Goal: Task Accomplishment & Management: Manage account settings

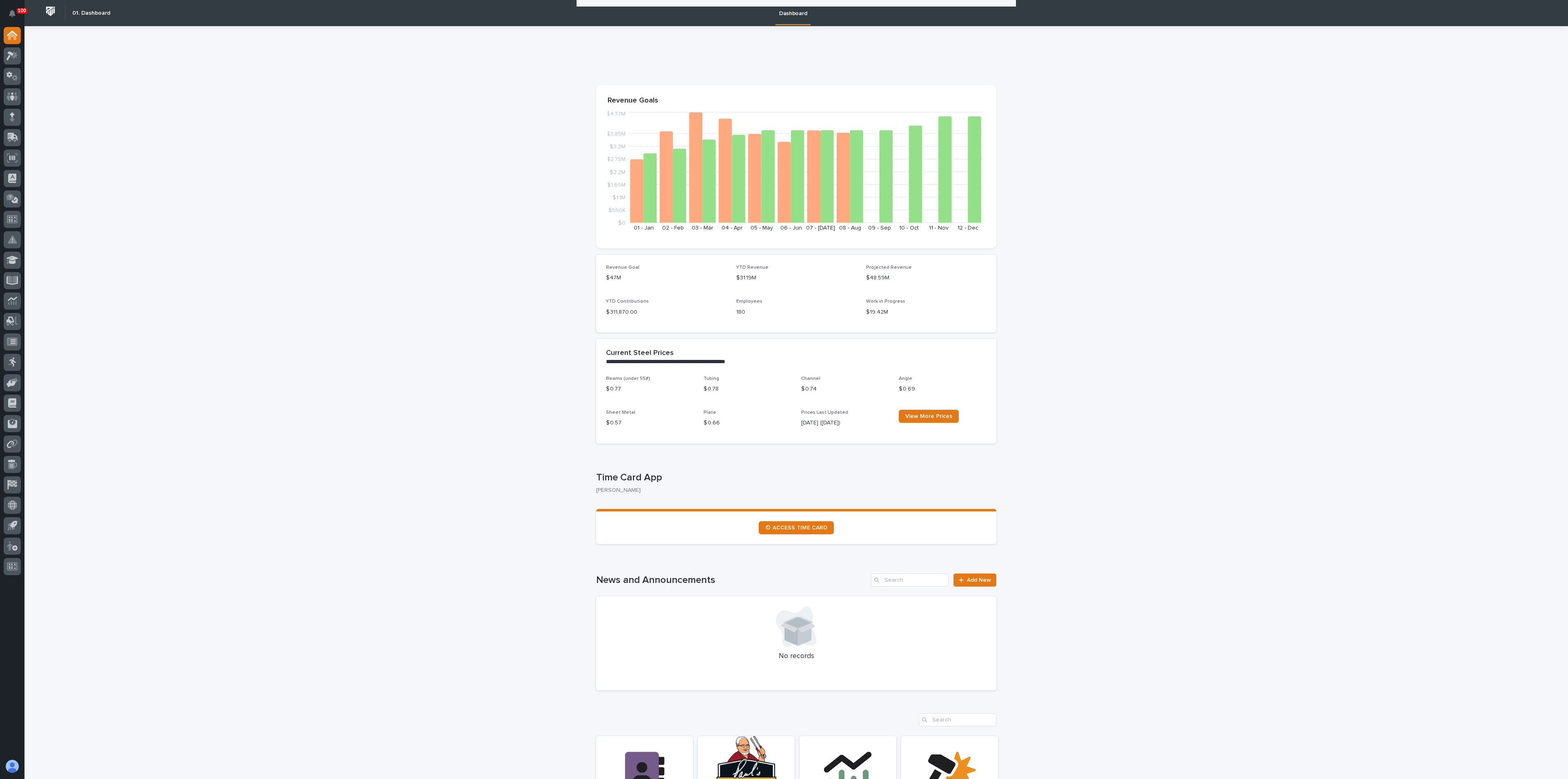
scroll to position [357, 0]
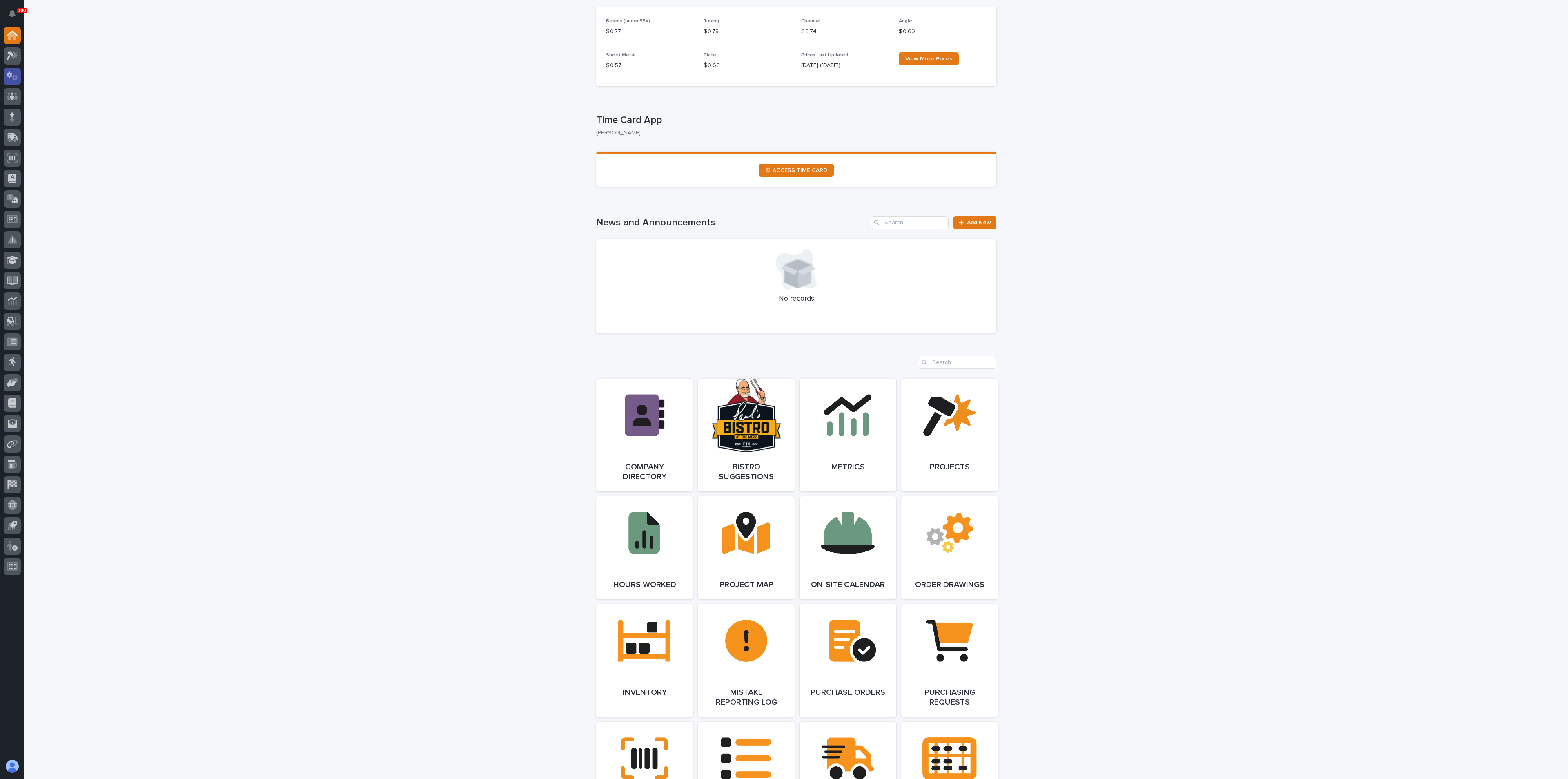
click at [20, 69] on link at bounding box center [12, 77] width 17 height 17
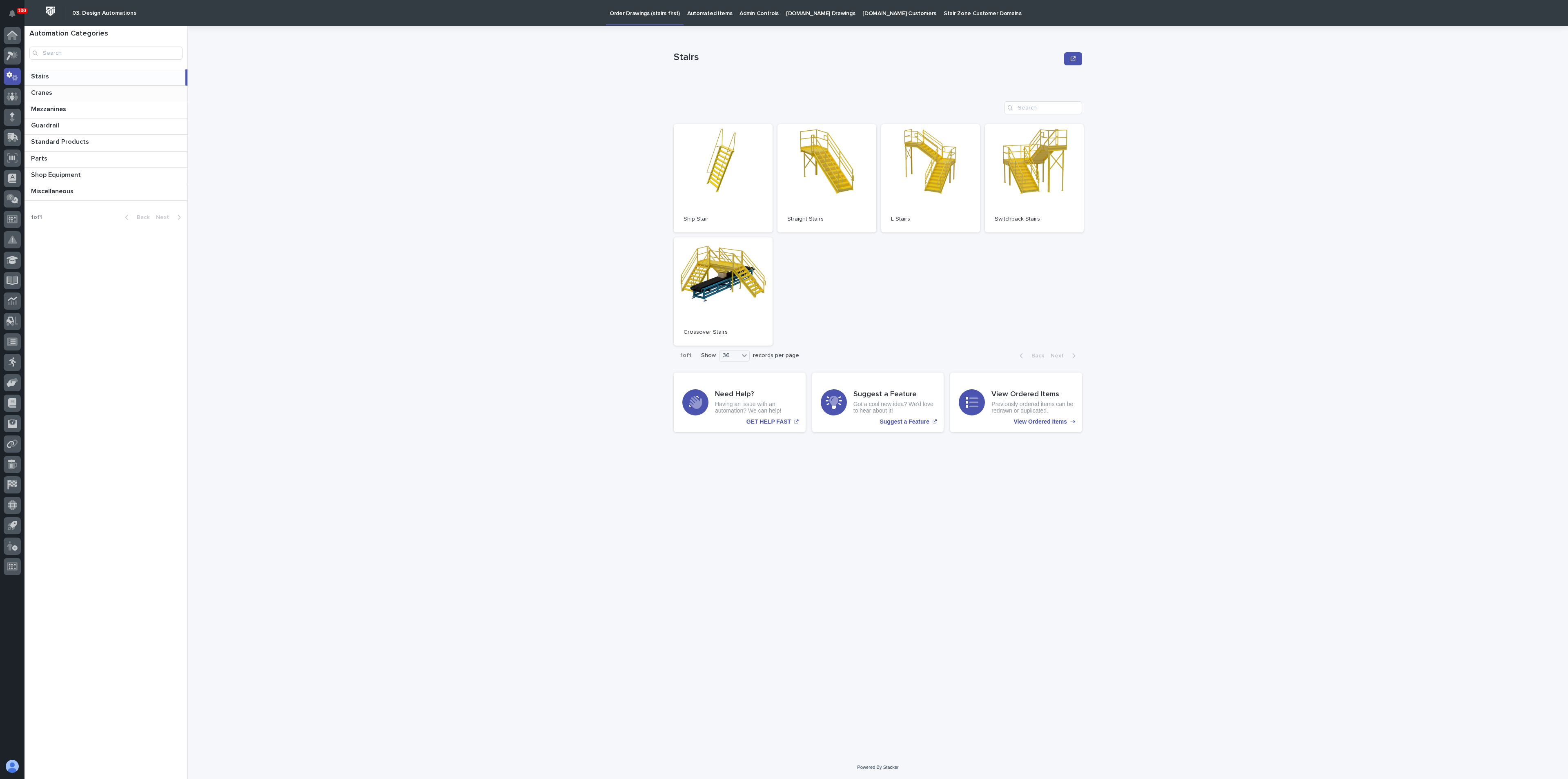
click at [41, 95] on p "Cranes" at bounding box center [43, 92] width 23 height 9
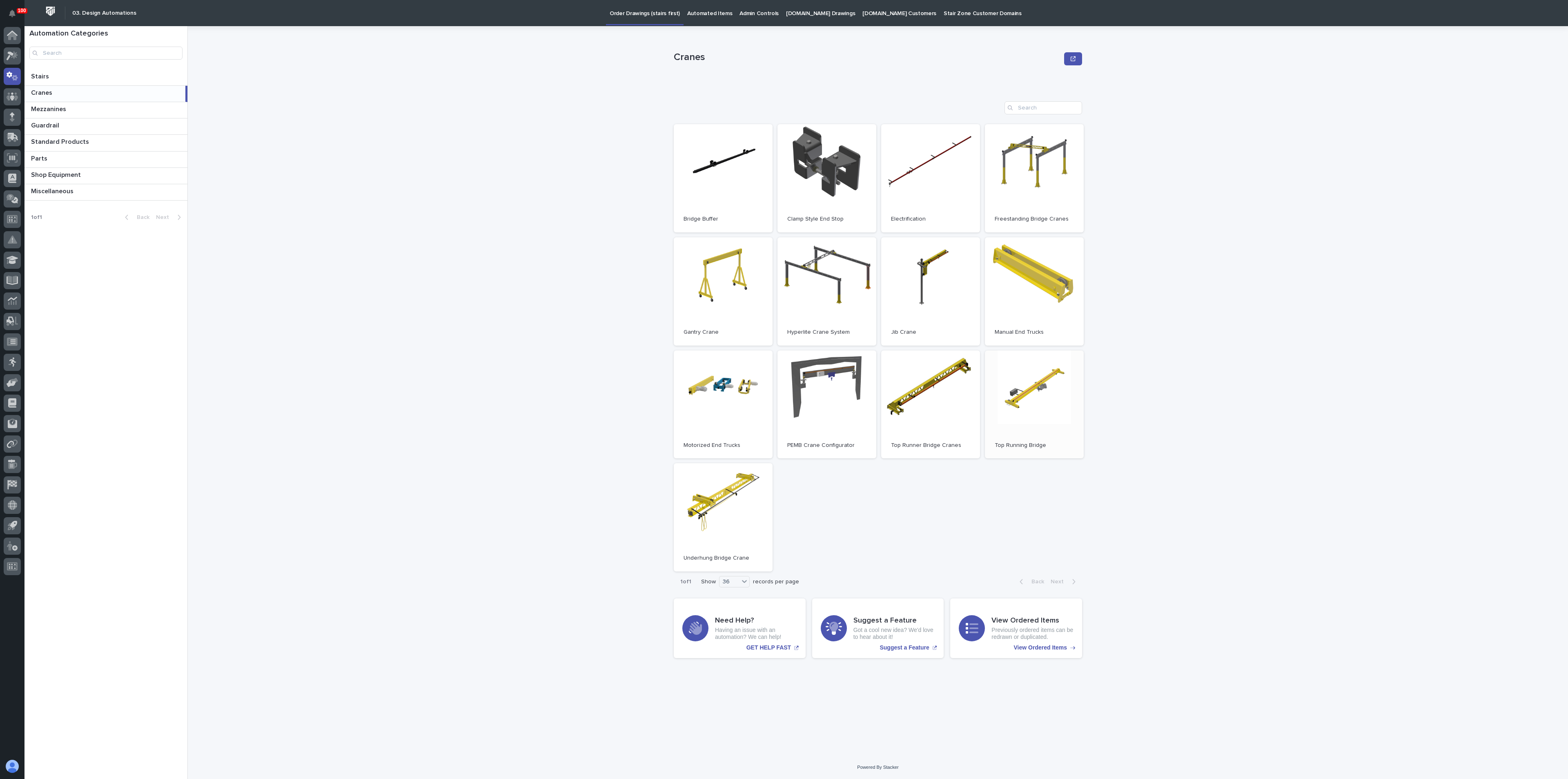
click at [1010, 404] on link "Open" at bounding box center [1034, 404] width 99 height 108
click at [704, 11] on p "Automated Items" at bounding box center [709, 8] width 45 height 17
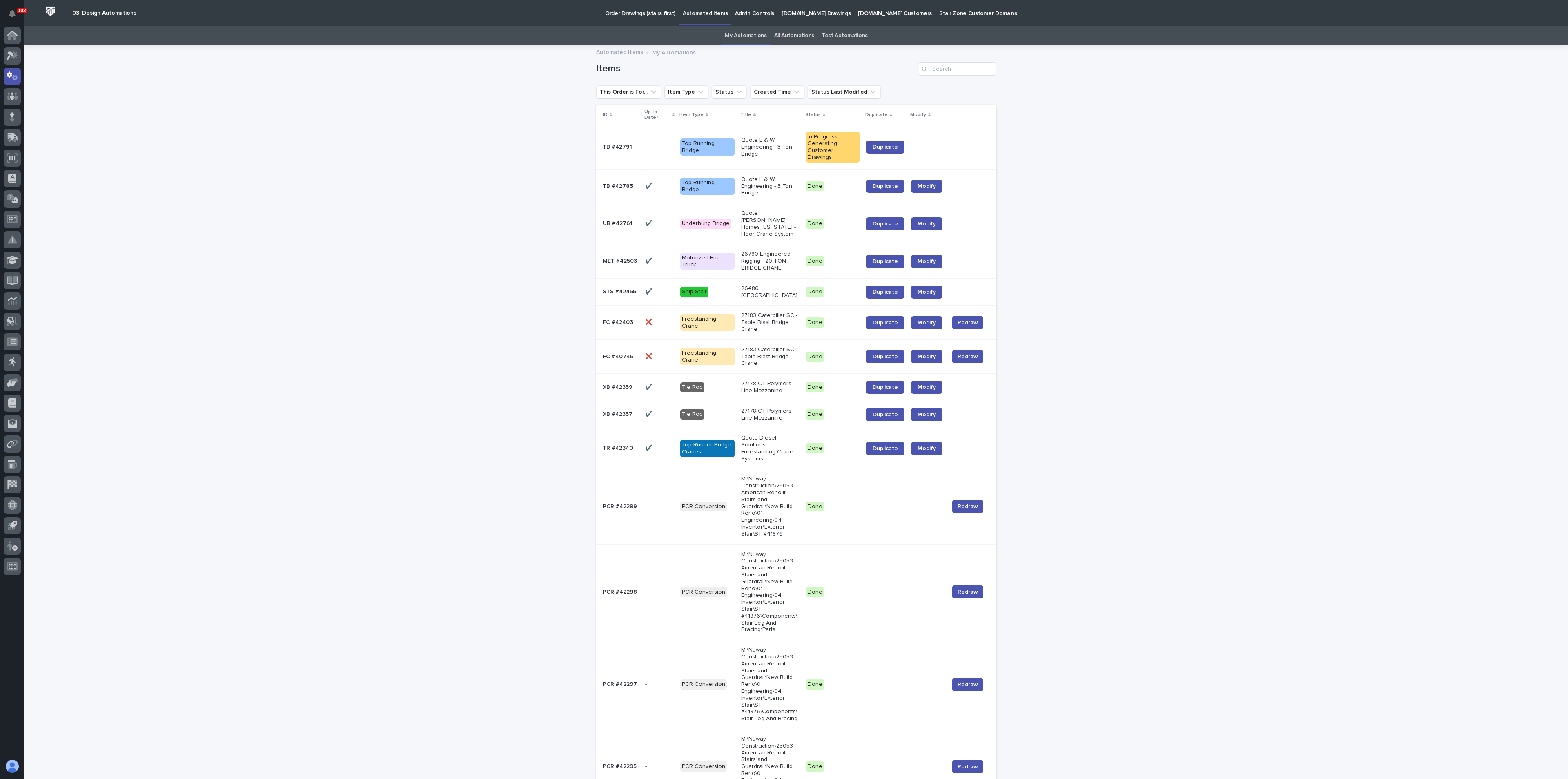
click at [242, 269] on div "Loading... Saving… Loading... Saving… Items This Order is For... Item Type Stat…" at bounding box center [796, 777] width 1544 height 1462
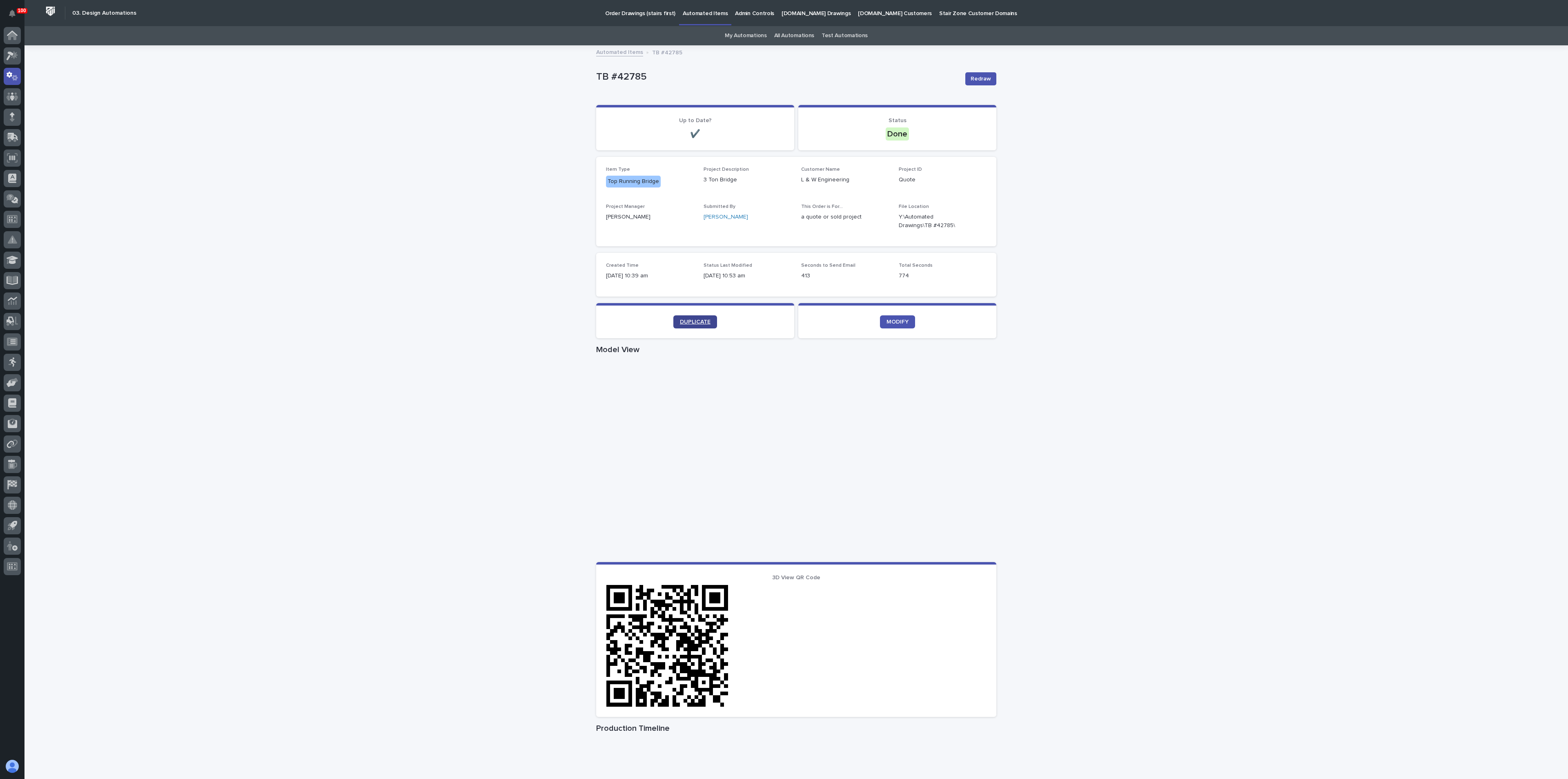
click at [689, 322] on span "DUPLICATE" at bounding box center [695, 321] width 31 height 5
click at [698, 321] on span "DUPLICATE" at bounding box center [695, 321] width 31 height 5
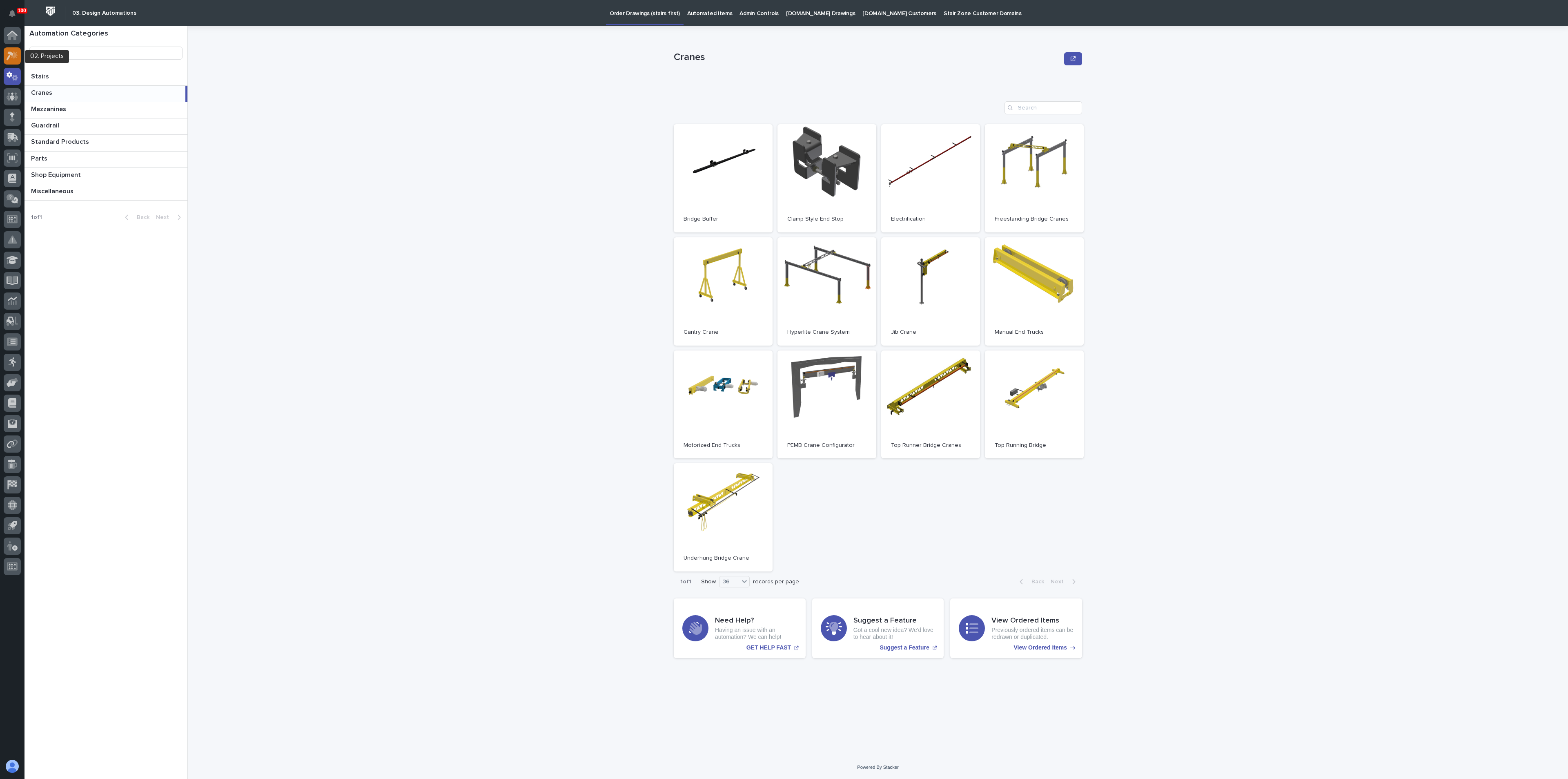
click at [15, 54] on icon at bounding box center [14, 54] width 7 height 8
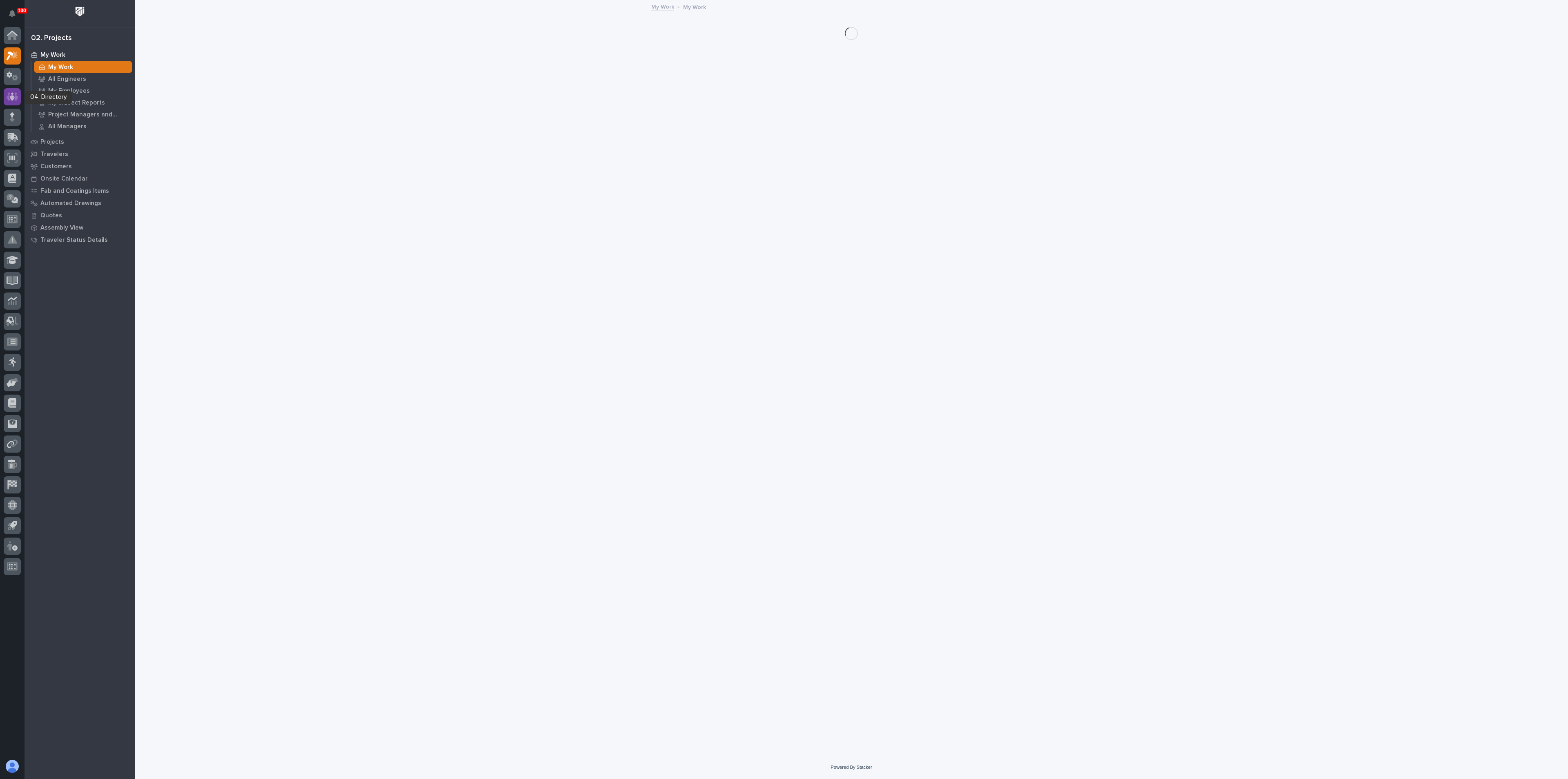
click at [10, 99] on icon at bounding box center [12, 96] width 11 height 9
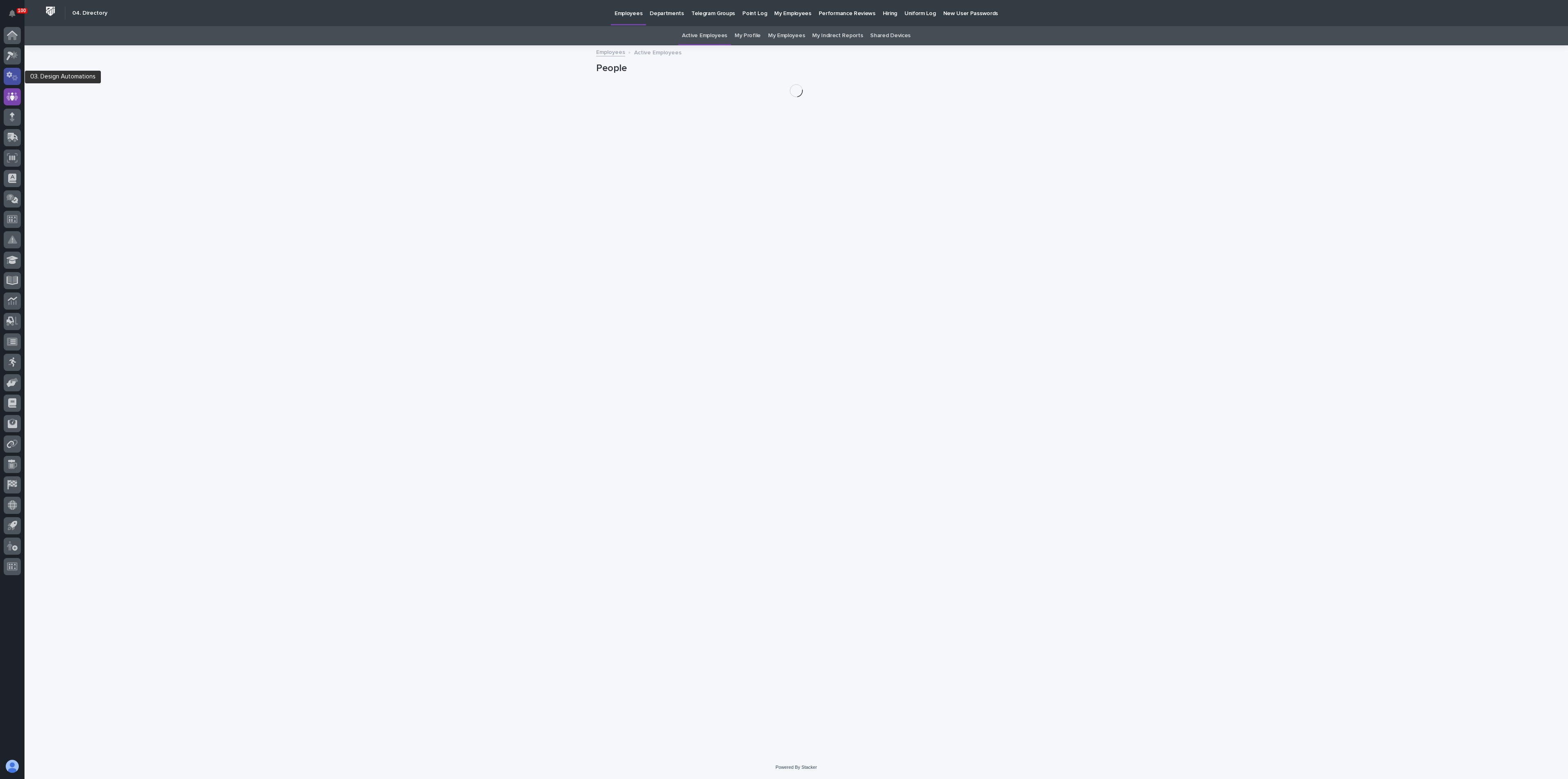
click at [13, 70] on div at bounding box center [12, 77] width 17 height 17
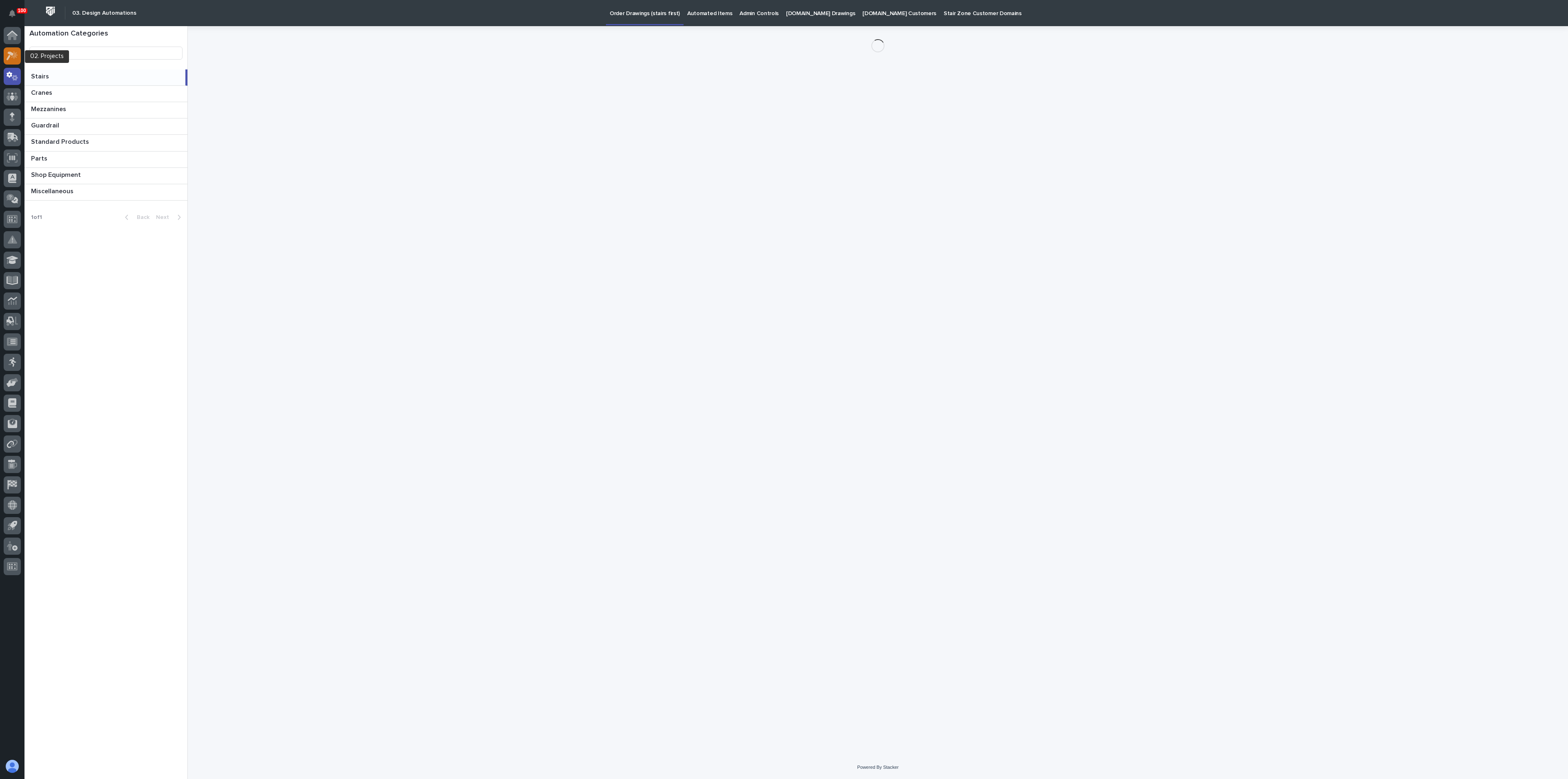
click at [13, 57] on icon at bounding box center [12, 56] width 11 height 9
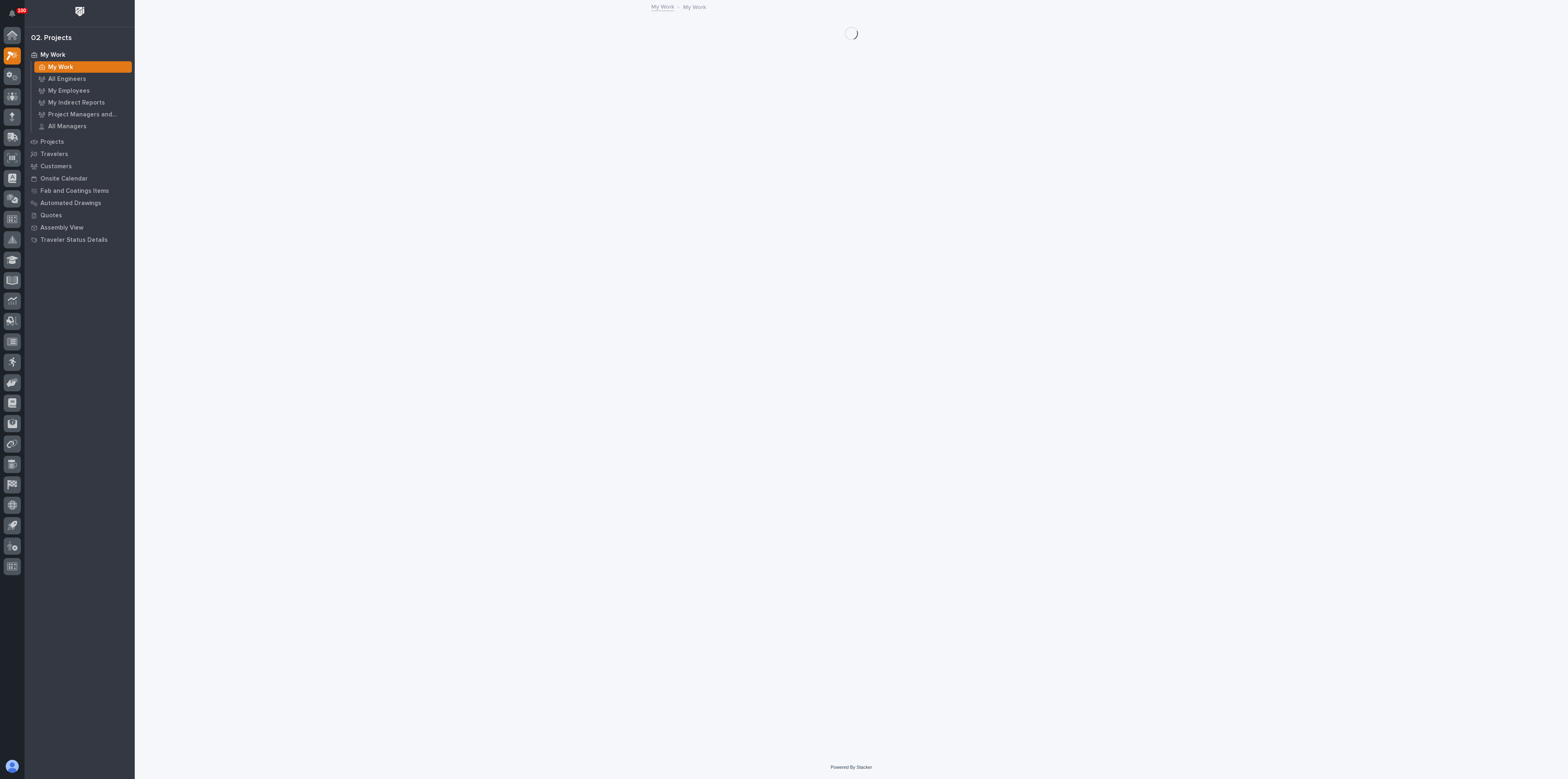
click at [71, 66] on p "My Work" at bounding box center [60, 67] width 25 height 8
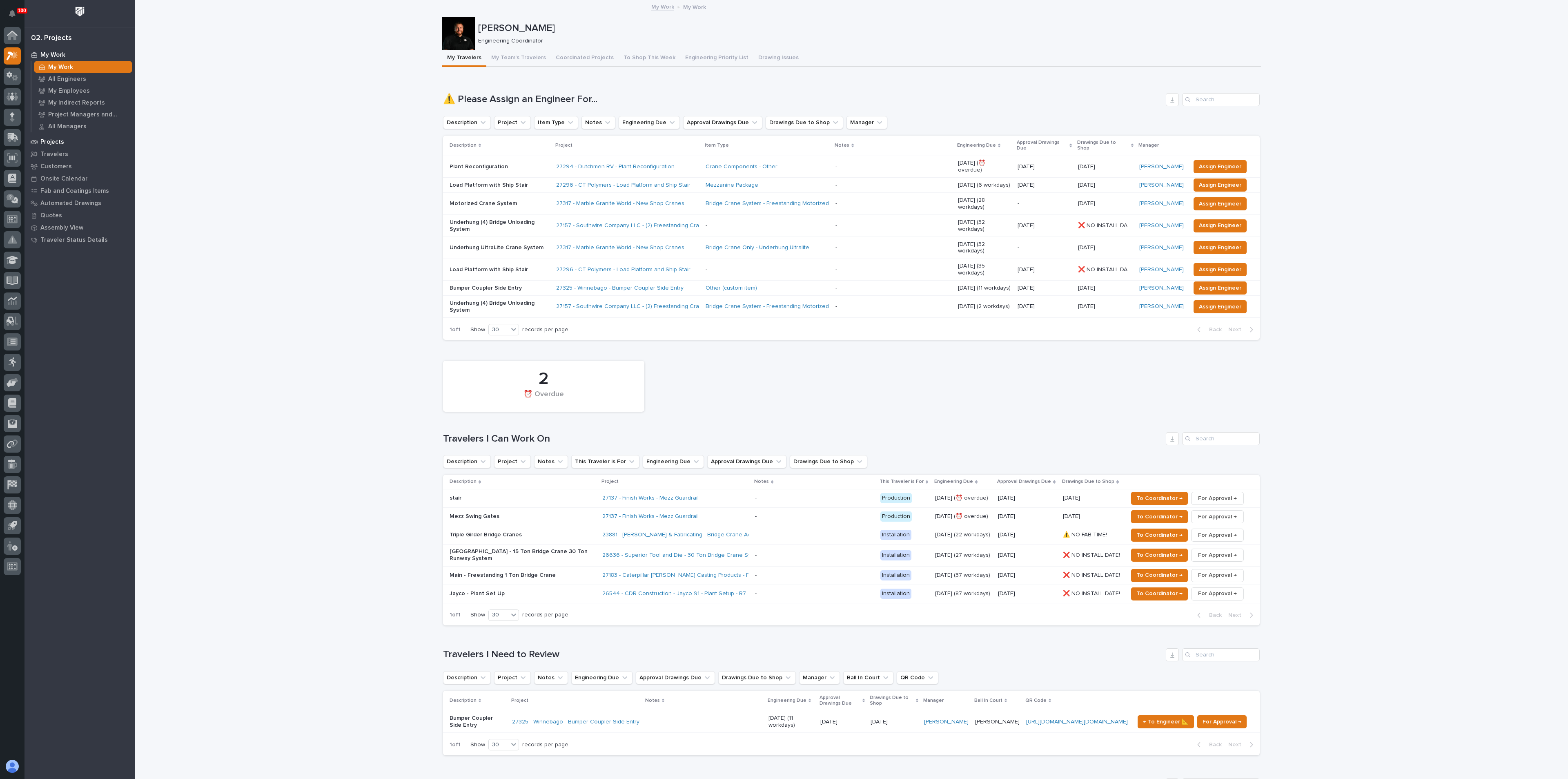
click at [43, 141] on p "Projects" at bounding box center [52, 142] width 24 height 8
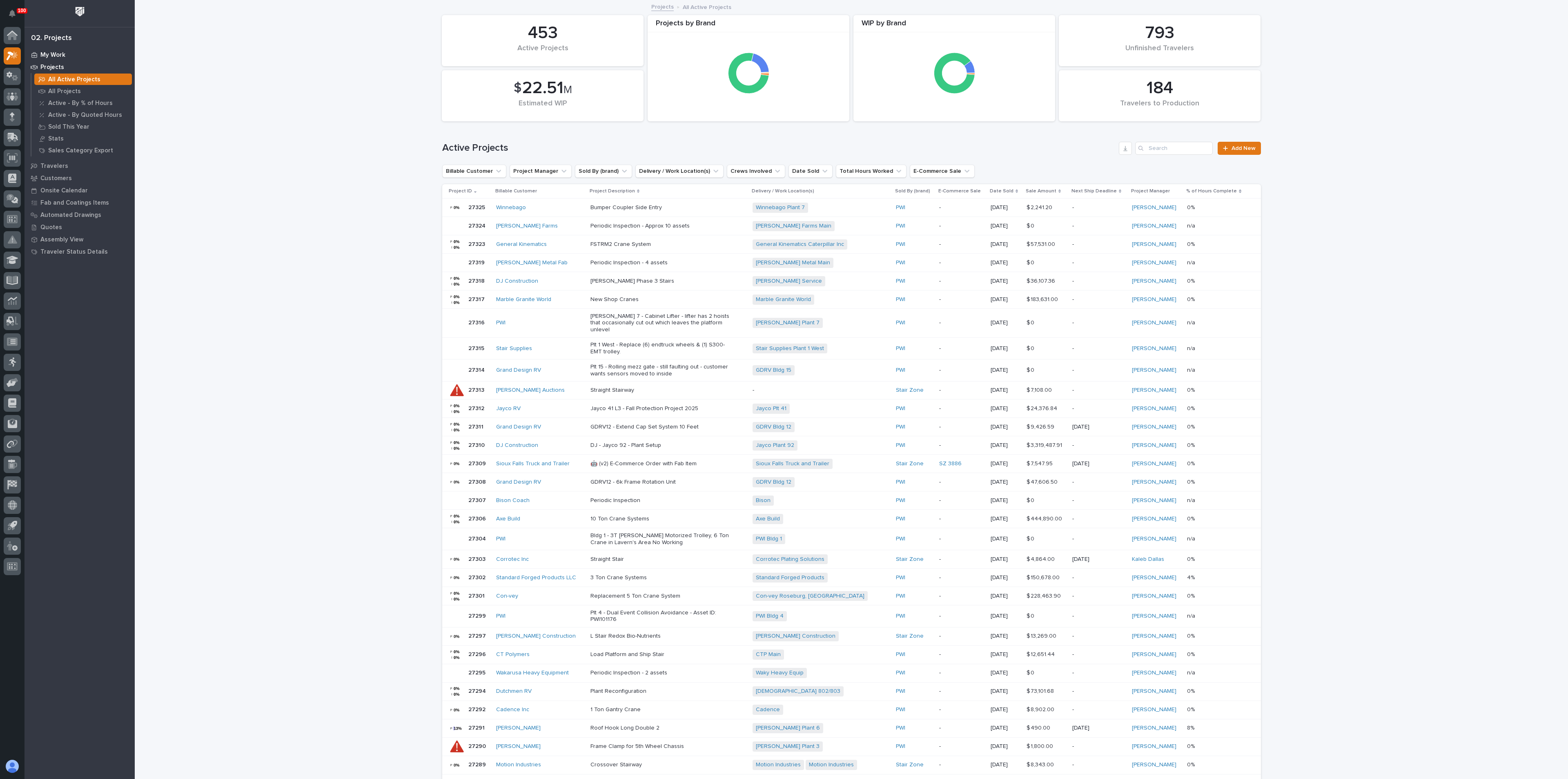
click at [44, 53] on p "My Work" at bounding box center [53, 55] width 25 height 8
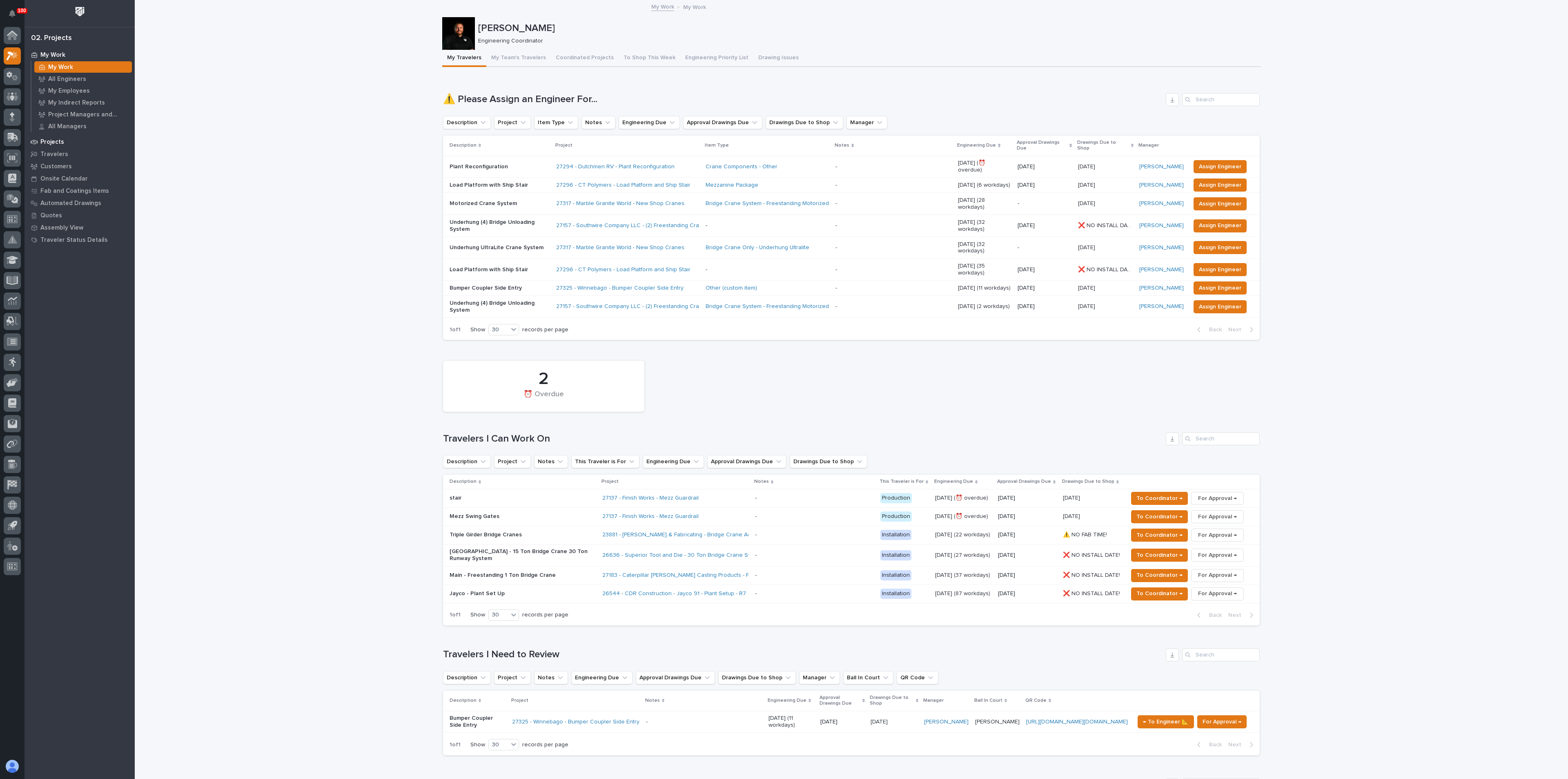
click at [50, 139] on p "Projects" at bounding box center [52, 142] width 24 height 8
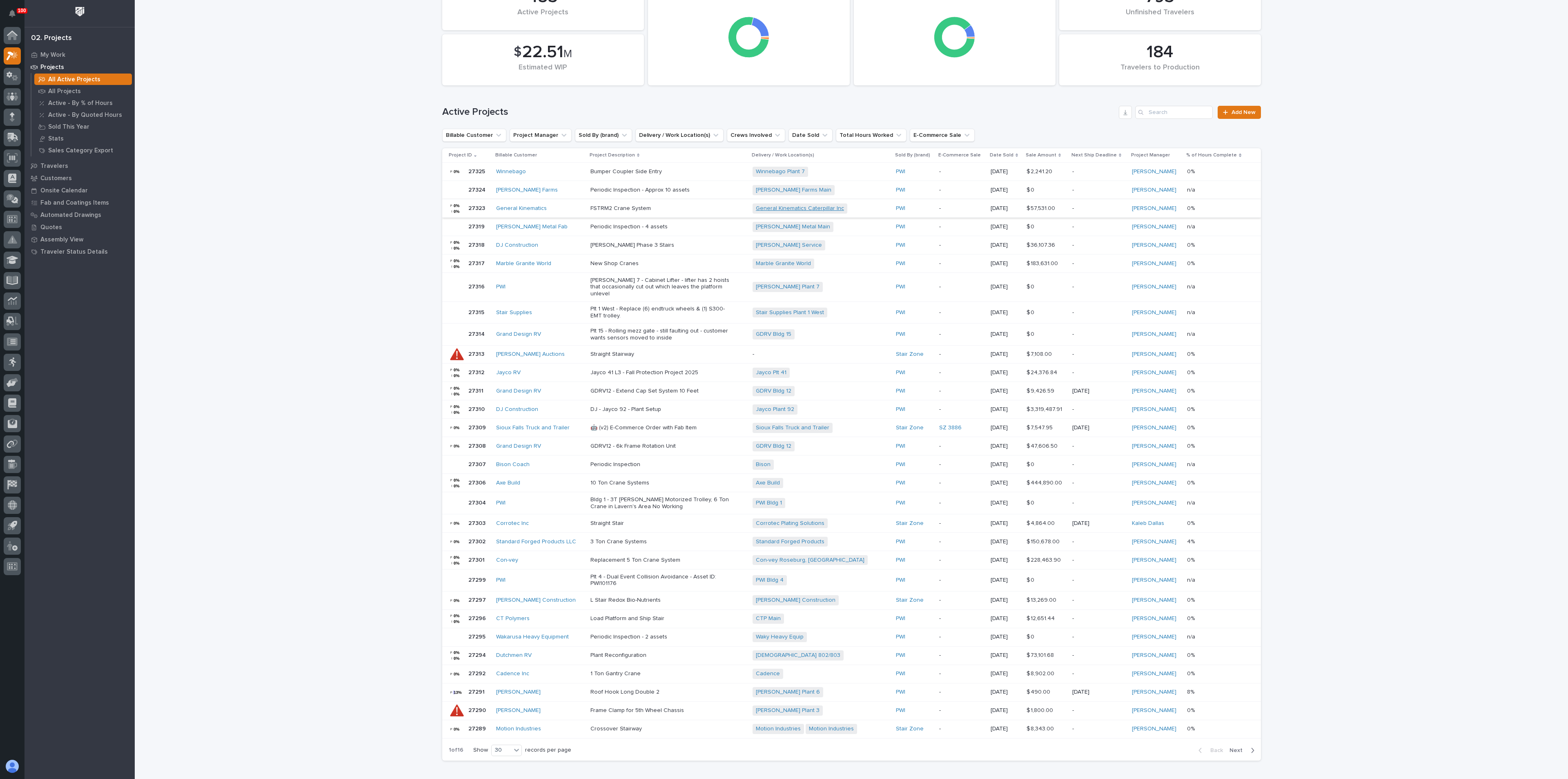
scroll to position [81, 0]
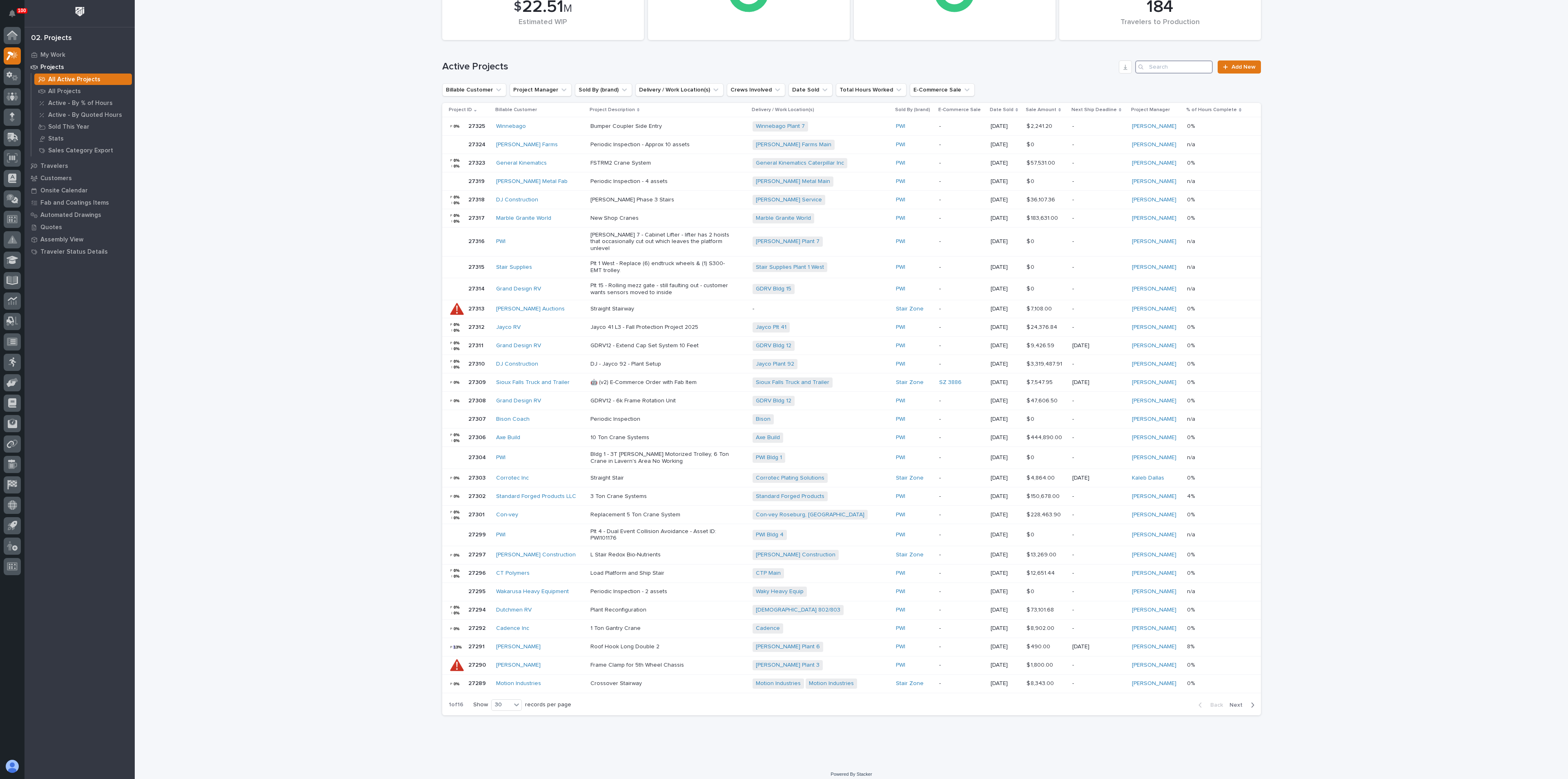
click at [1159, 67] on input "Search" at bounding box center [1173, 67] width 77 height 13
type input "engineered"
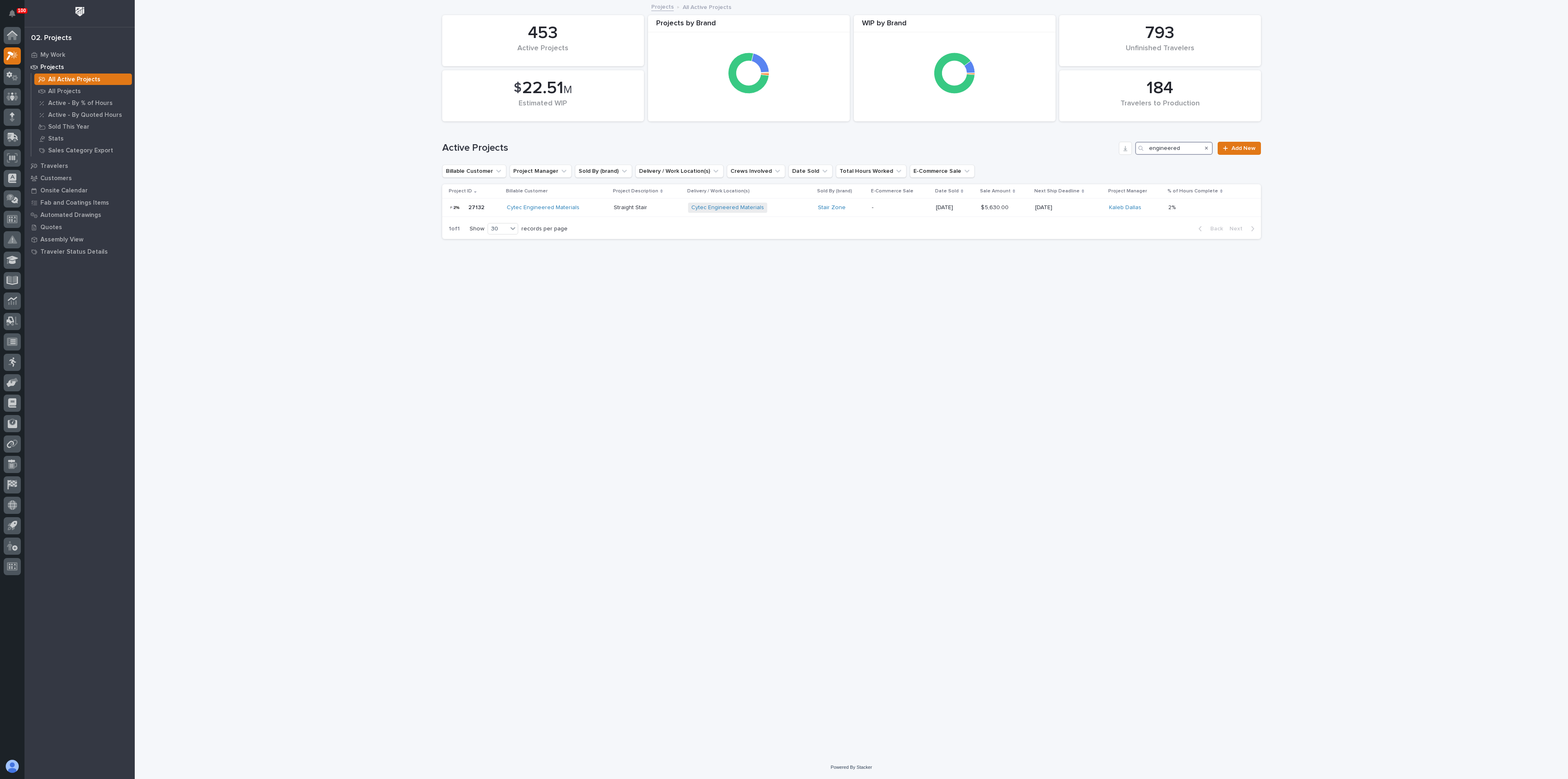
click at [1200, 149] on div "engineered" at bounding box center [1173, 148] width 77 height 13
click at [71, 90] on p "All Projects" at bounding box center [64, 92] width 33 height 8
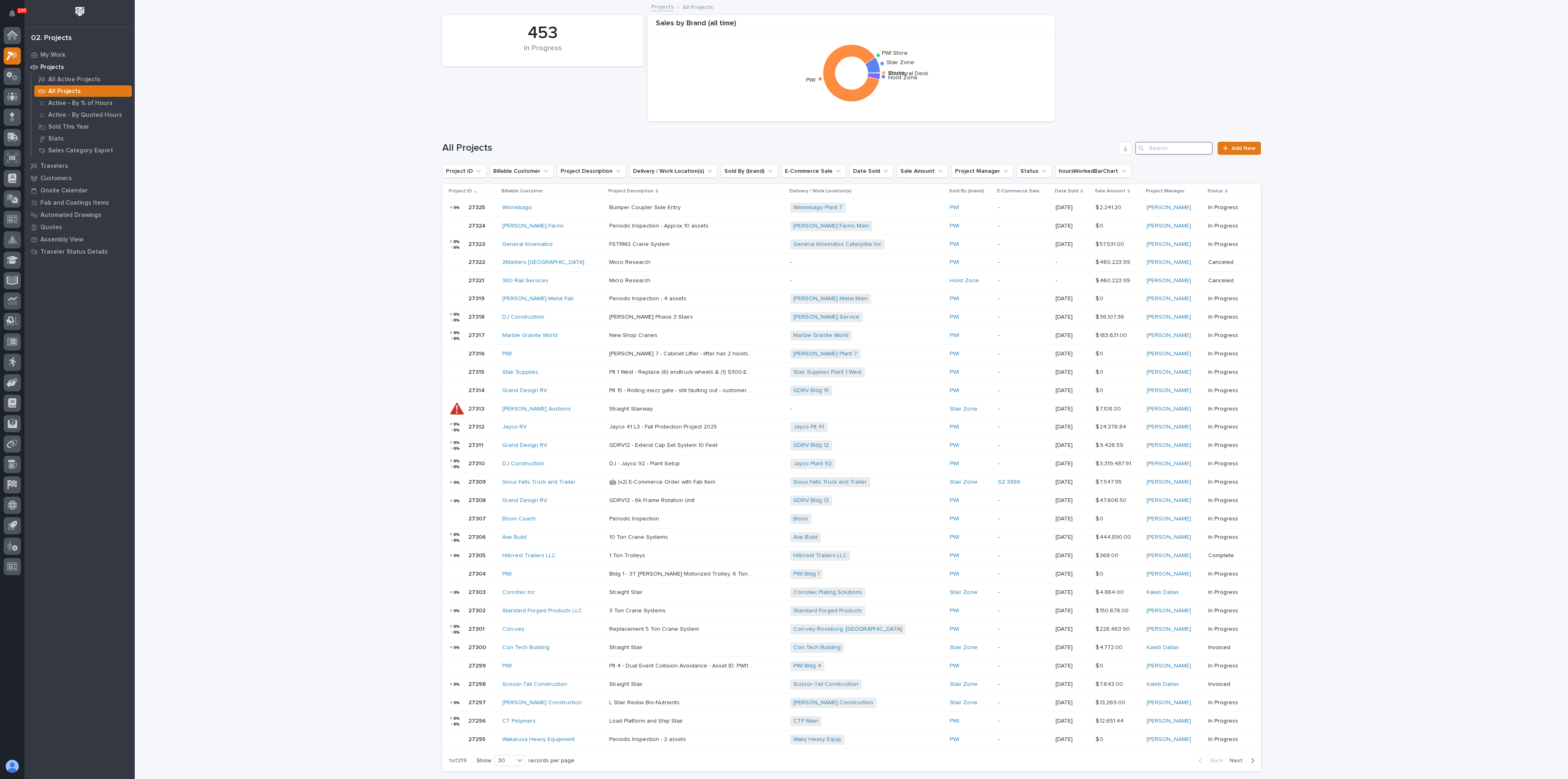
click at [1169, 149] on input "Search" at bounding box center [1173, 148] width 77 height 13
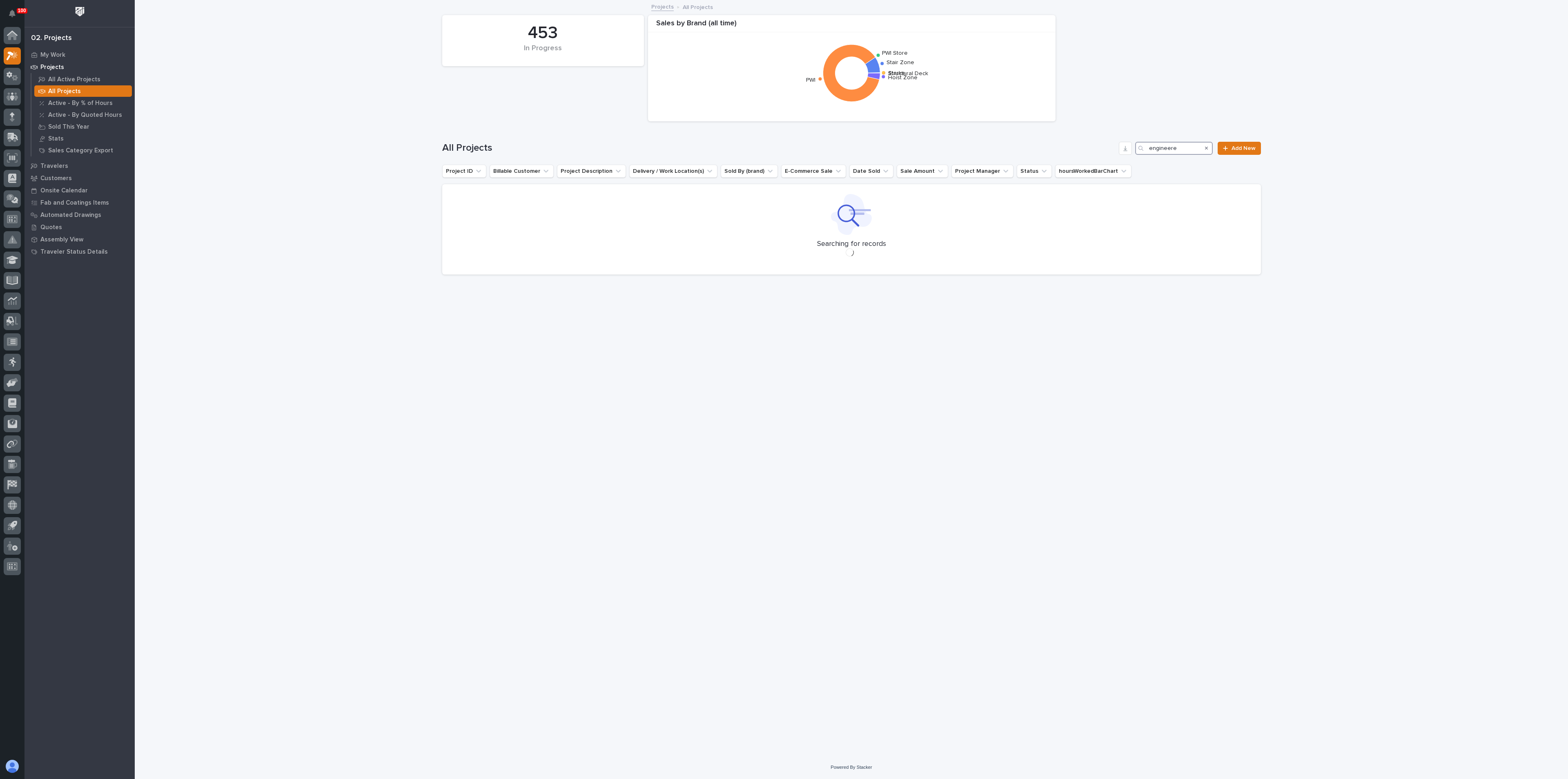
type input "engineered"
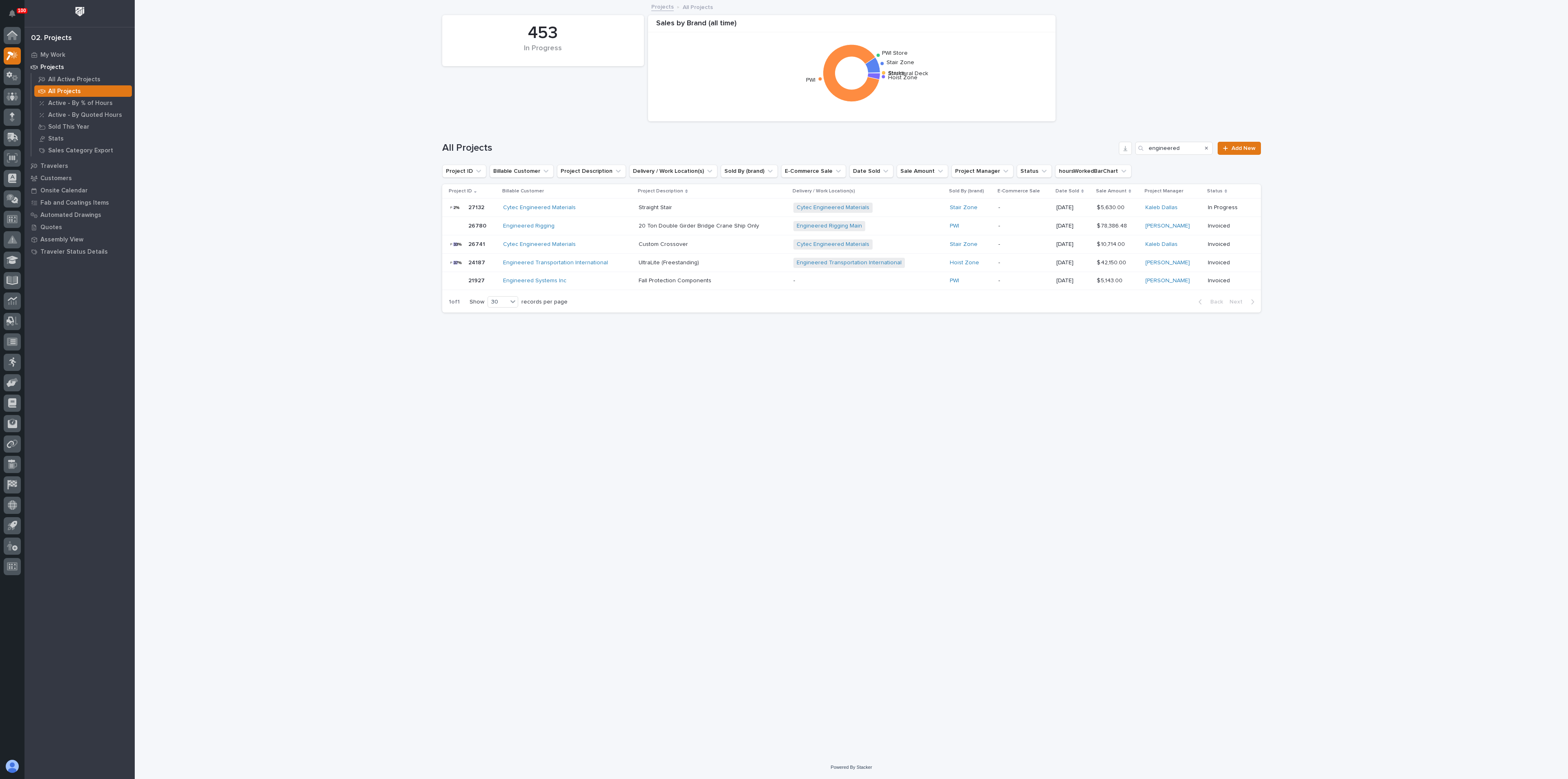
click at [684, 229] on p "20 Ton Double Girder Bridge Crane Ship Only" at bounding box center [700, 225] width 122 height 8
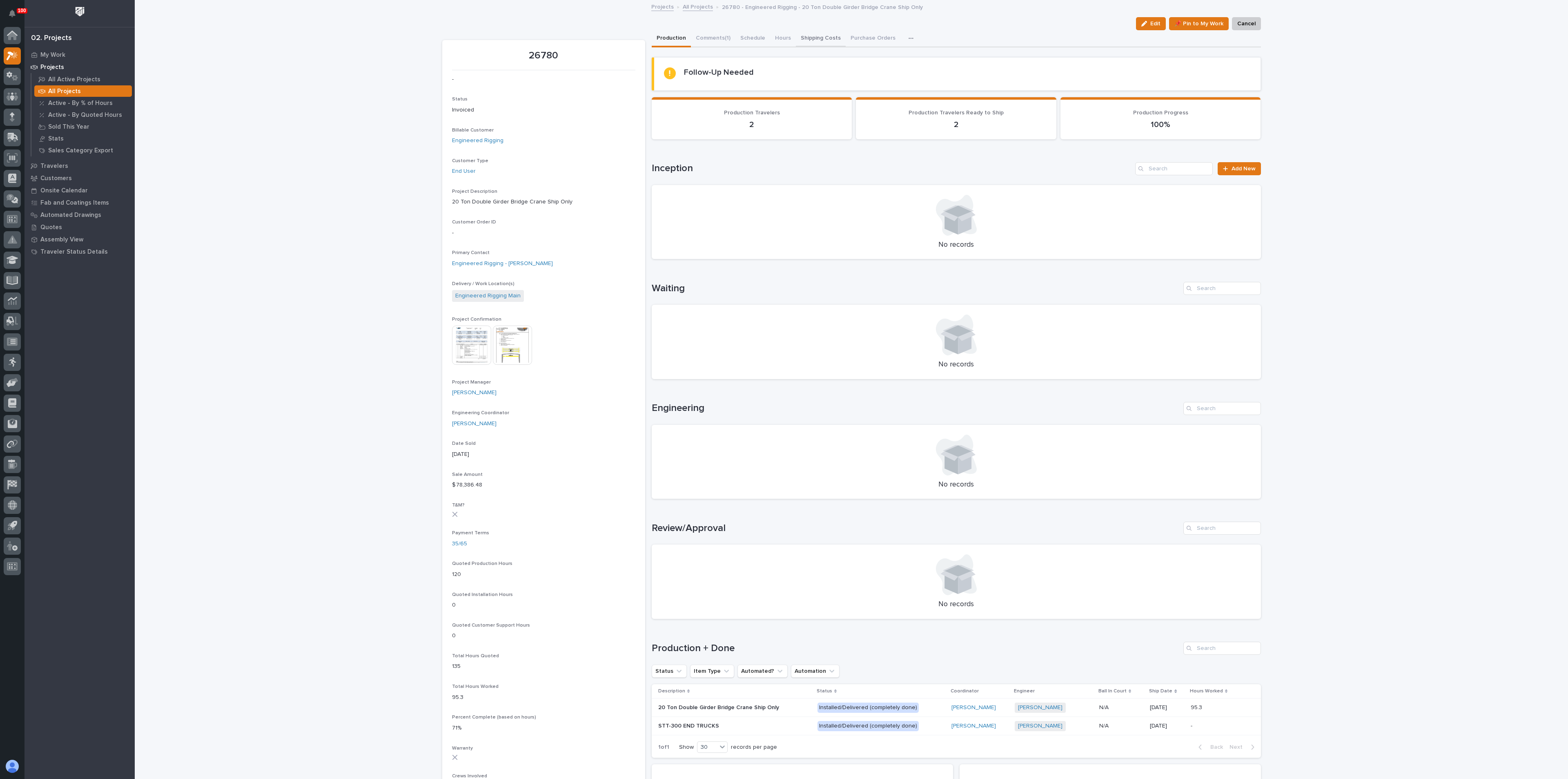
click at [805, 37] on button "Shipping Costs" at bounding box center [820, 39] width 50 height 17
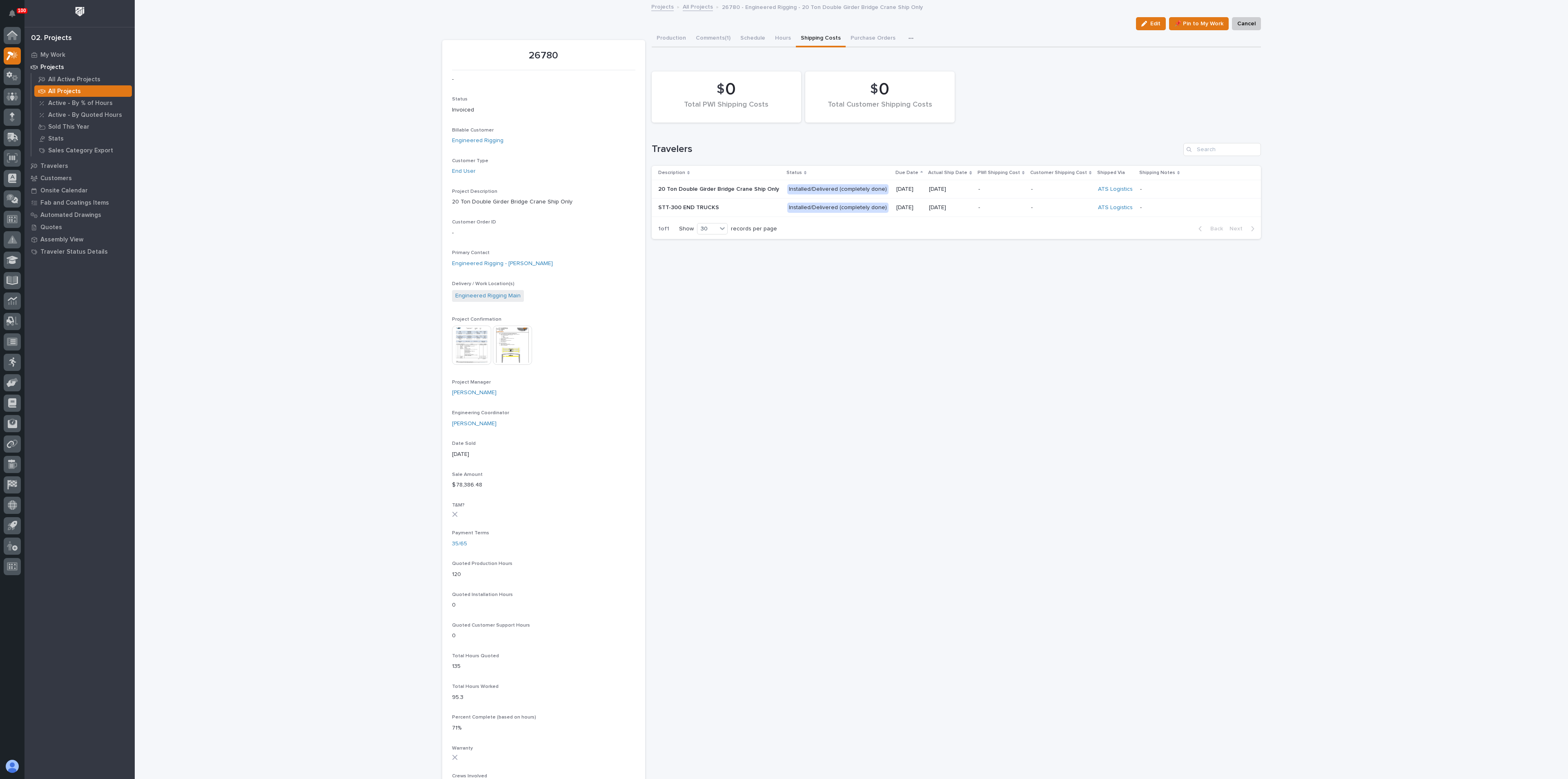
click at [685, 188] on p "20 Ton Double Girder Bridge Crane Ship Only" at bounding box center [719, 189] width 122 height 7
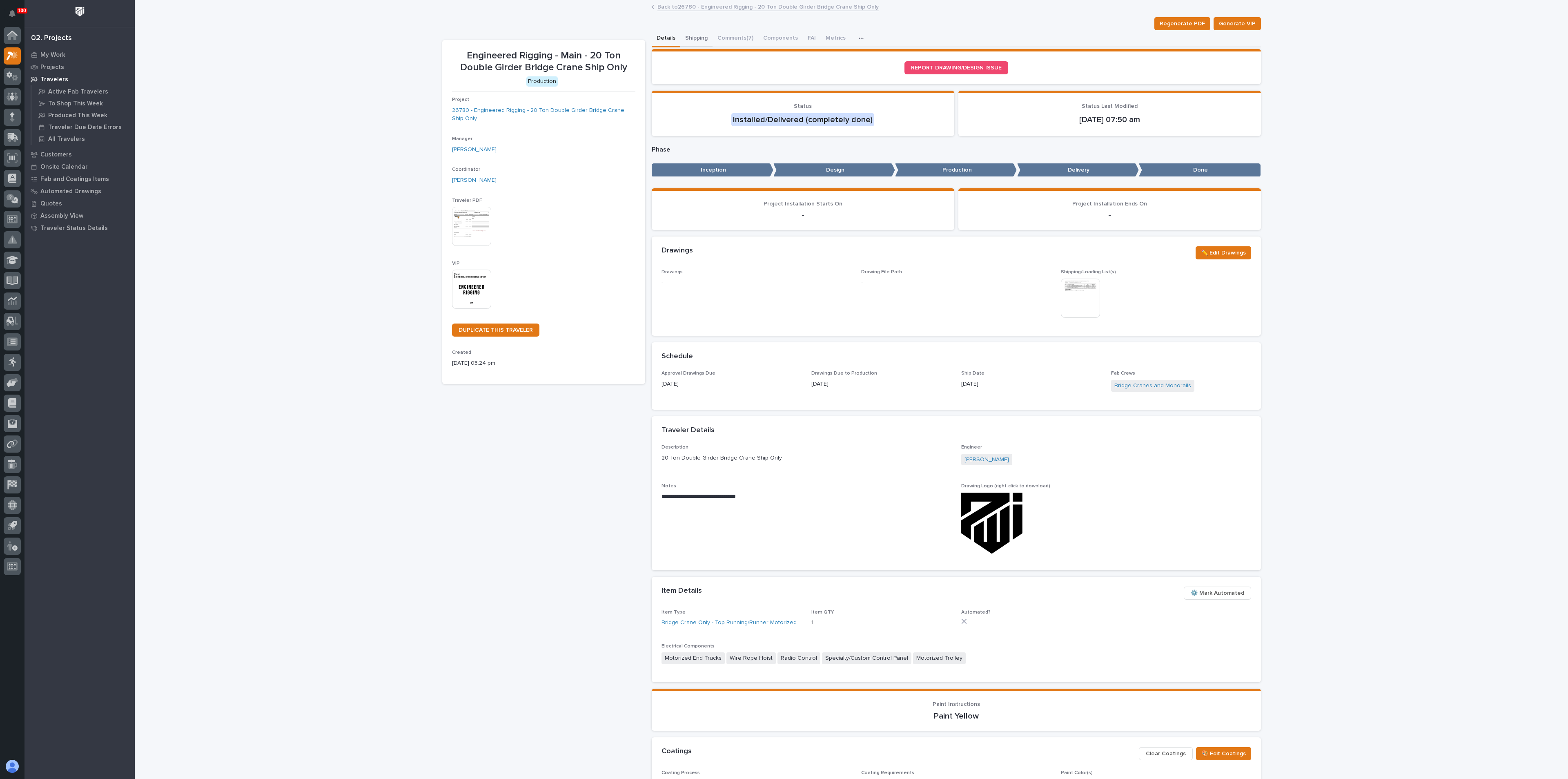
click at [688, 38] on button "Shipping" at bounding box center [696, 39] width 32 height 17
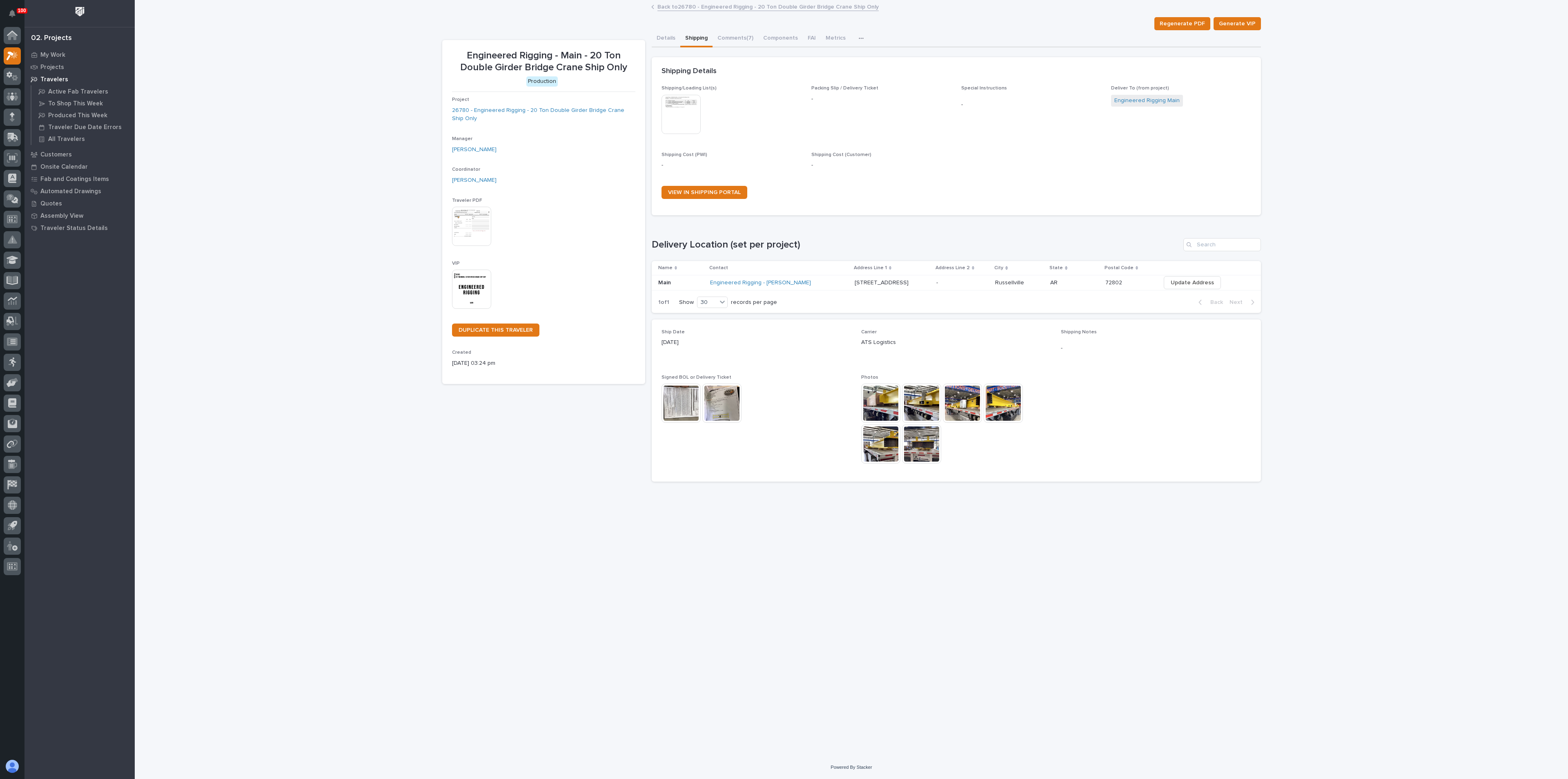
click at [675, 112] on img at bounding box center [681, 114] width 39 height 39
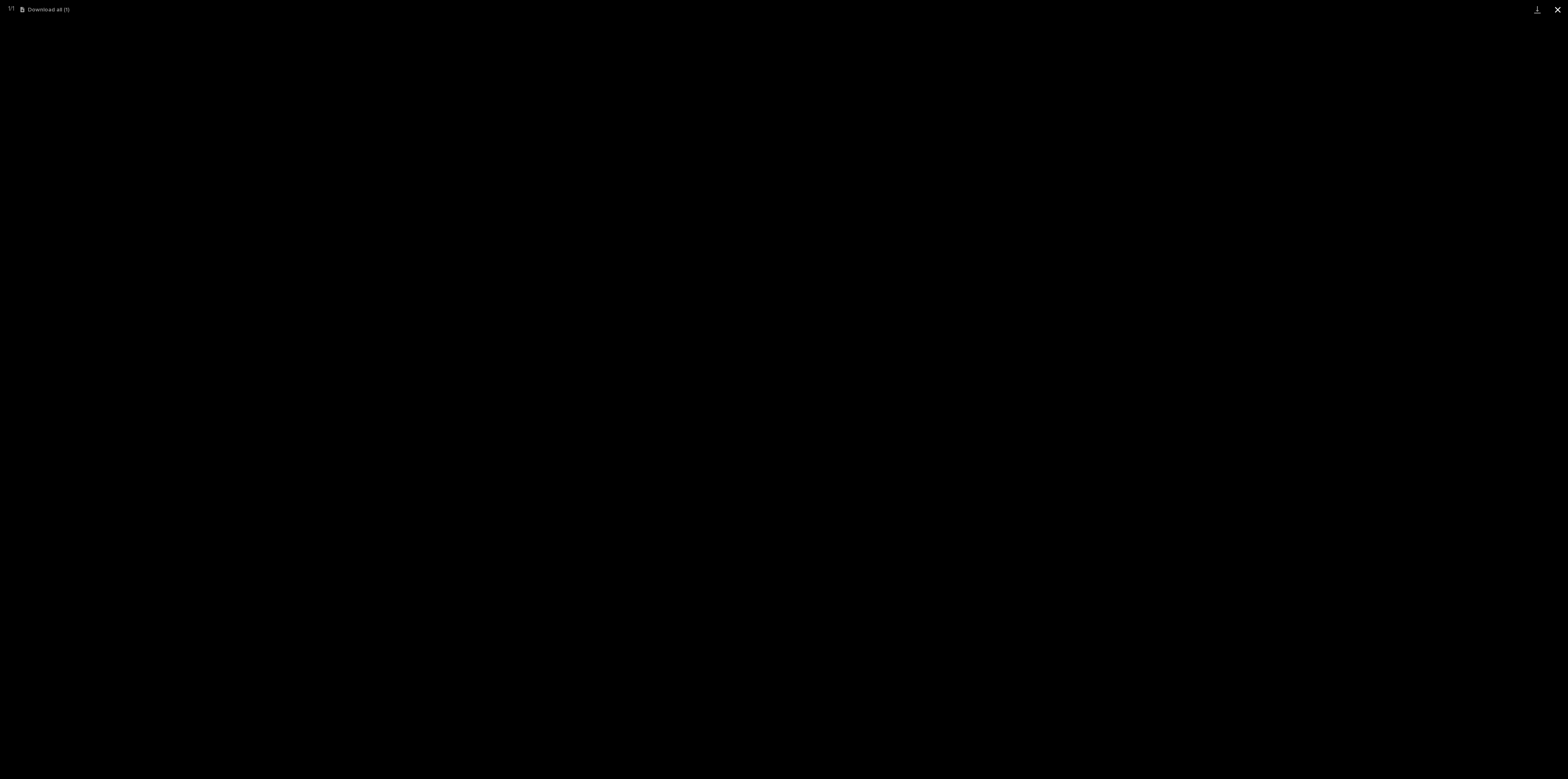
click at [1560, 10] on button "Close gallery" at bounding box center [1557, 9] width 21 height 19
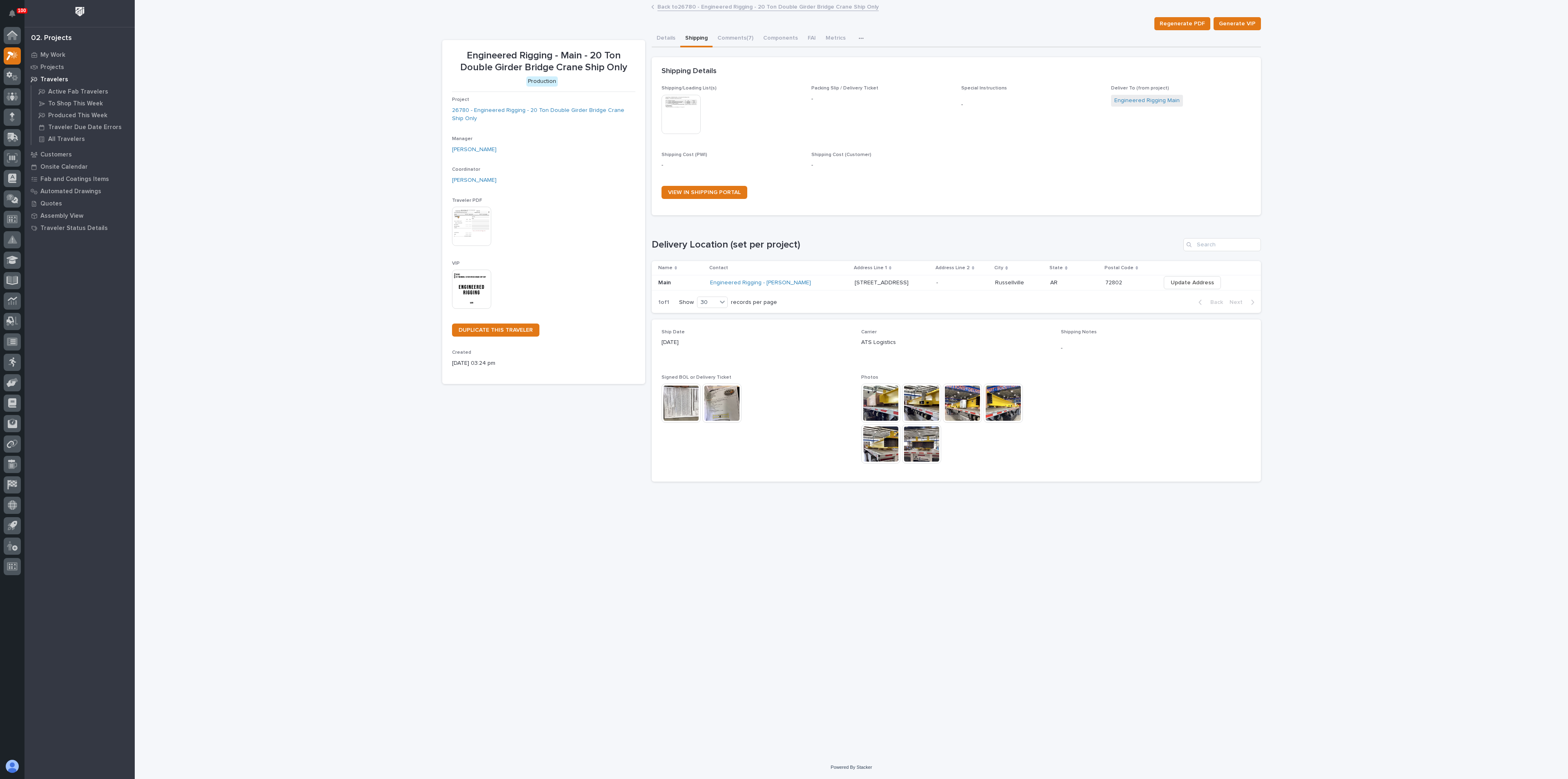
click at [879, 406] on img at bounding box center [880, 403] width 39 height 39
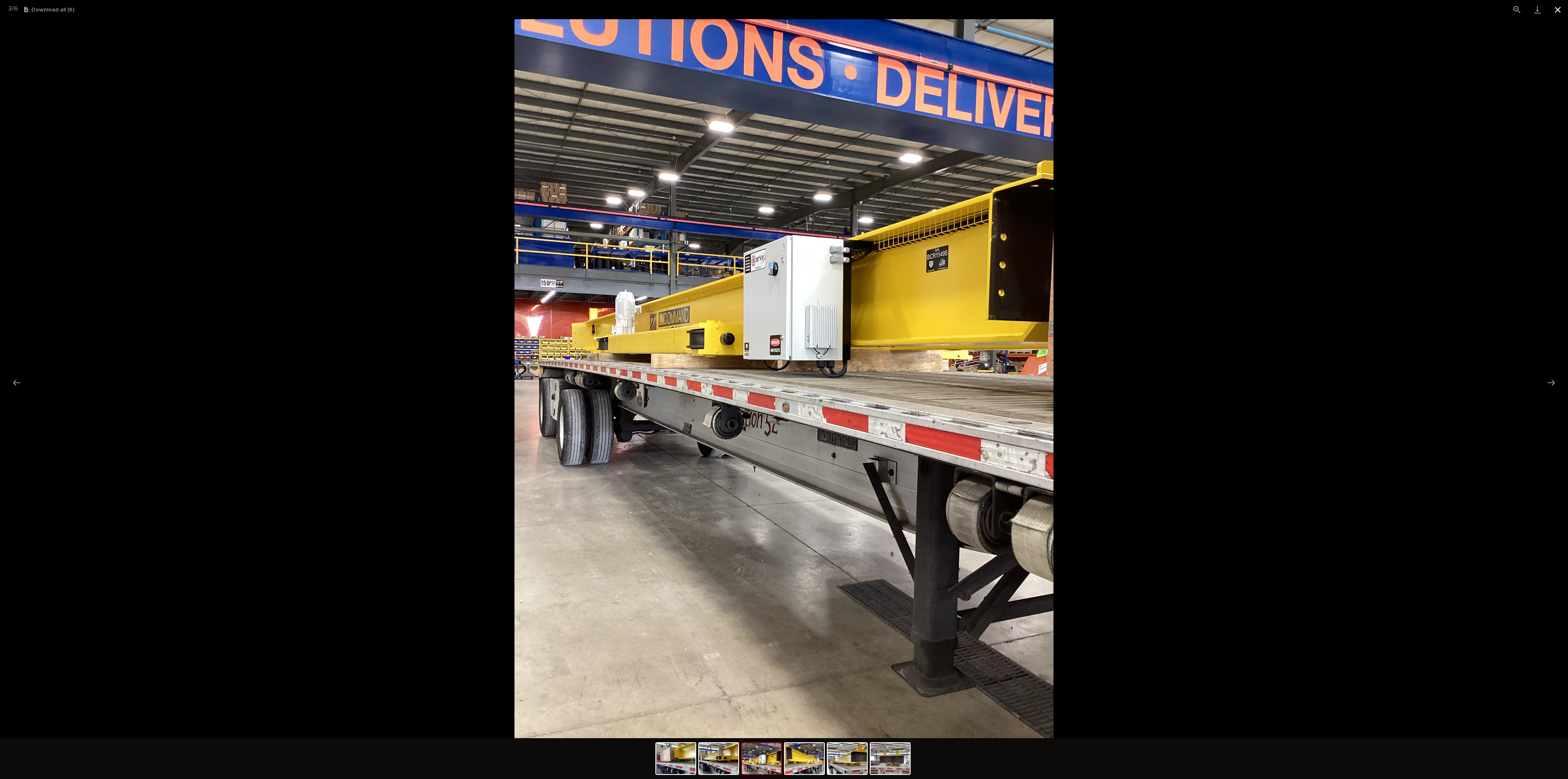
click at [1555, 9] on button "Close gallery" at bounding box center [1557, 9] width 21 height 19
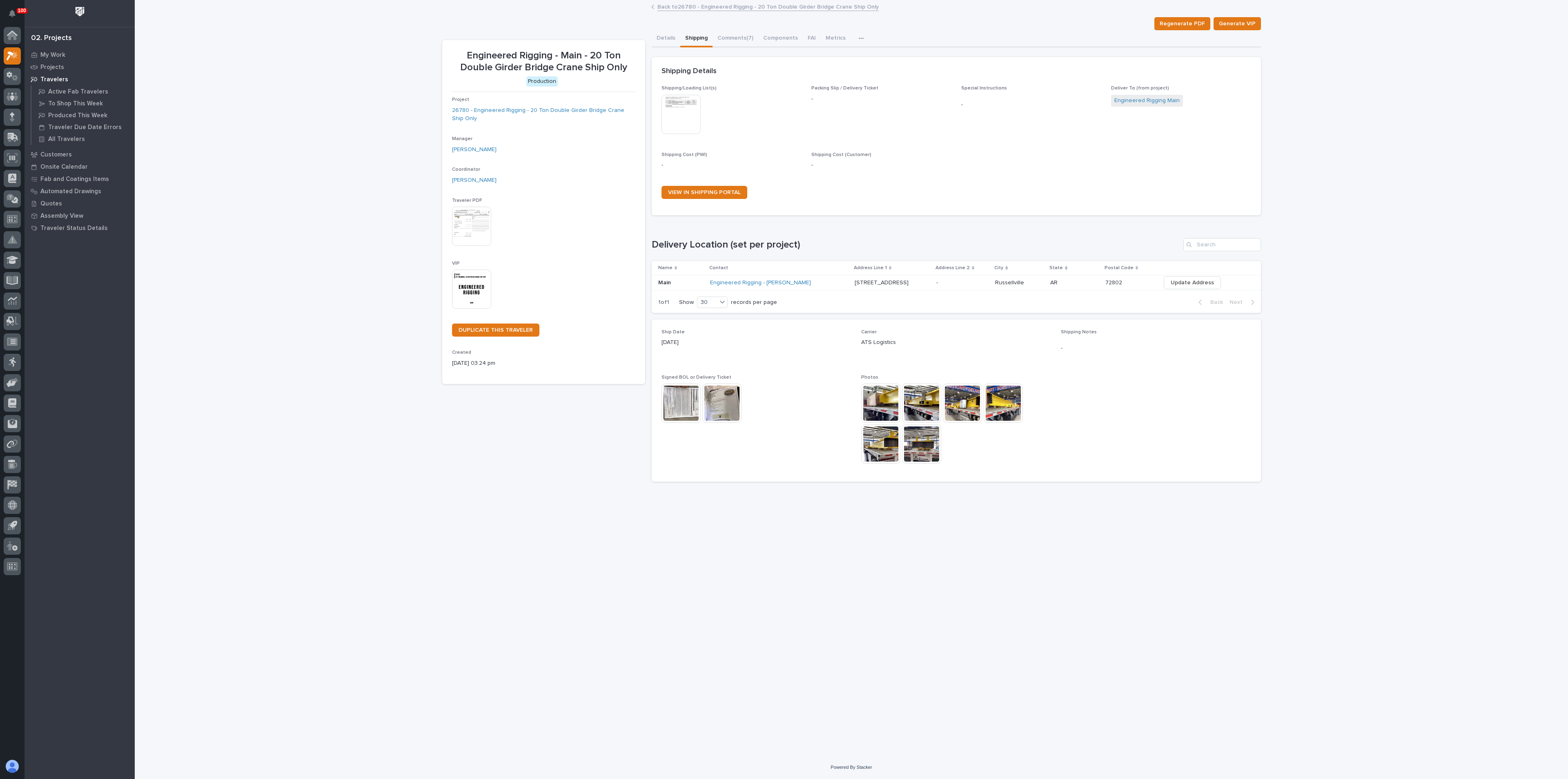
click at [674, 403] on img at bounding box center [681, 403] width 39 height 39
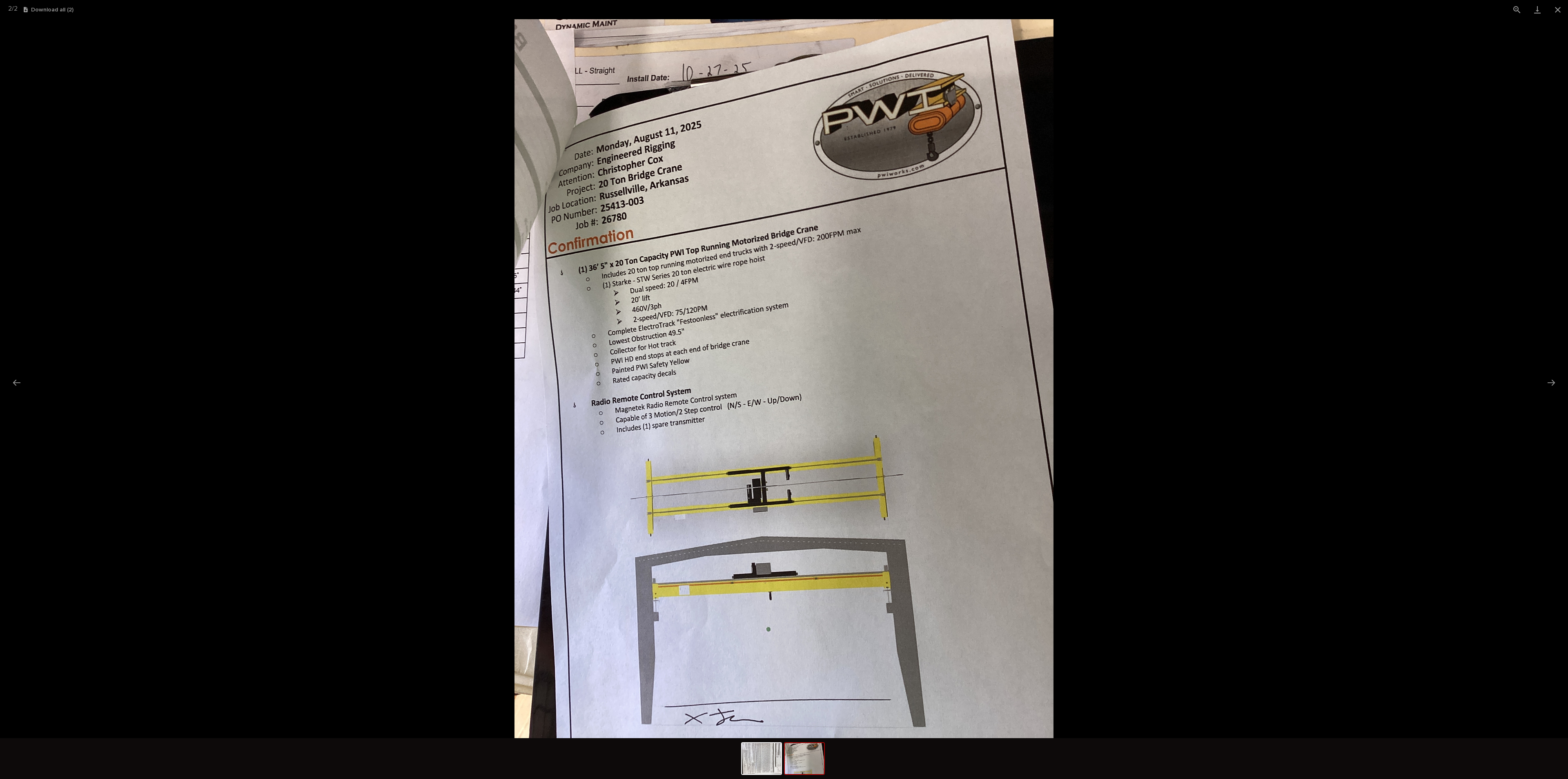
click at [1139, 338] on picture at bounding box center [784, 378] width 1568 height 719
click at [1558, 11] on button "Close gallery" at bounding box center [1557, 9] width 21 height 19
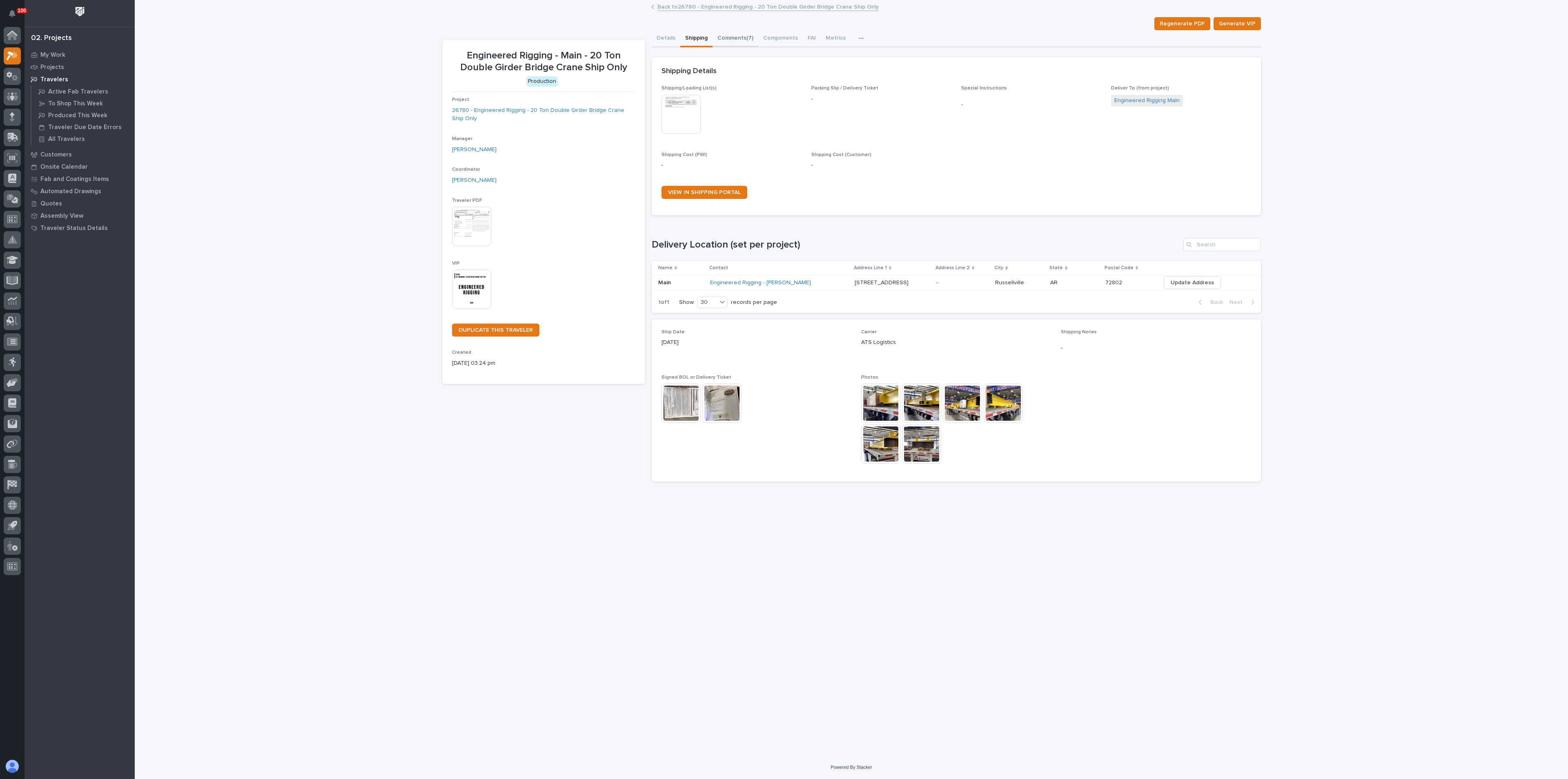
click at [739, 41] on button "Comments (7)" at bounding box center [735, 39] width 46 height 17
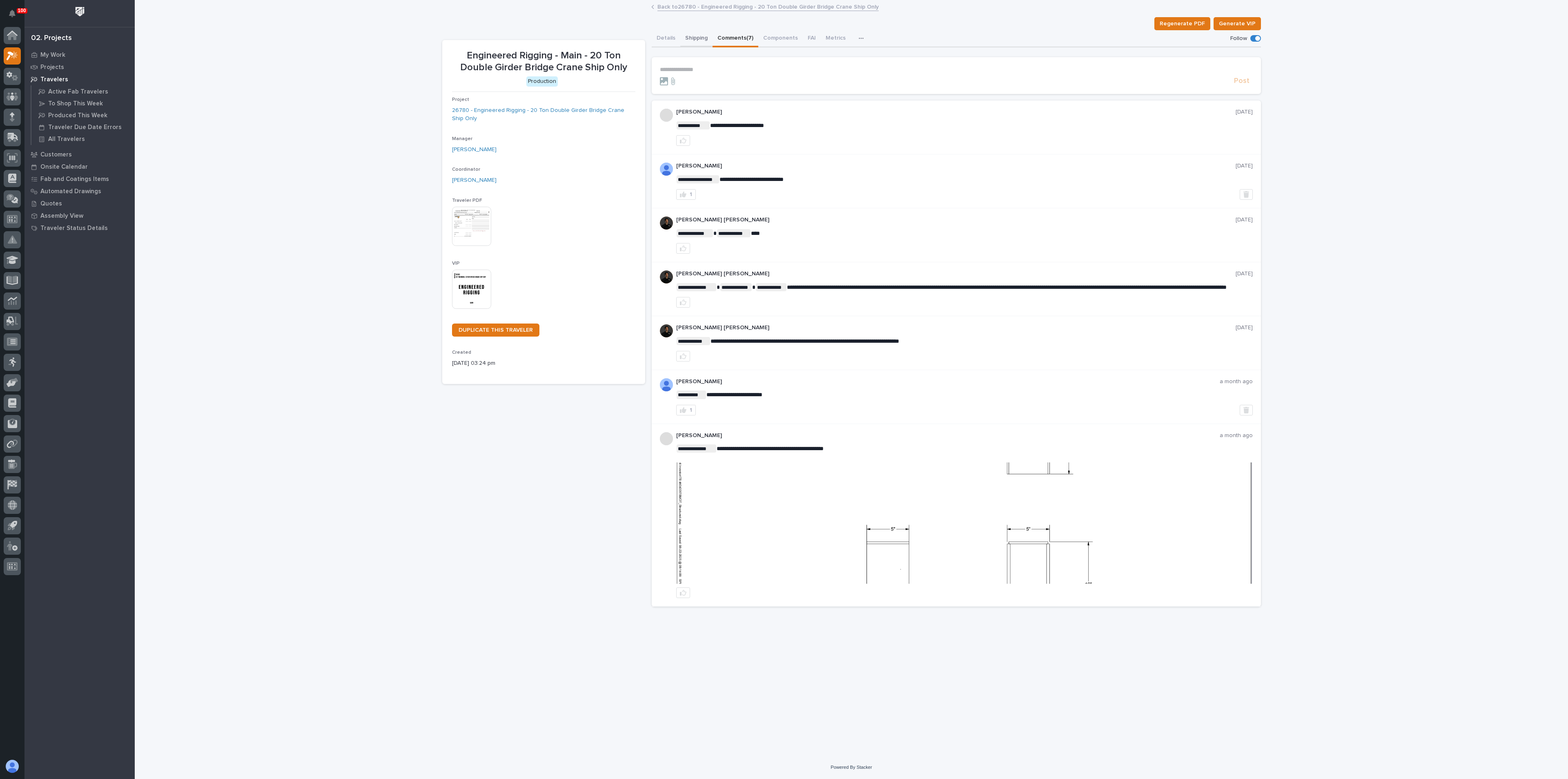
click at [687, 39] on button "Shipping" at bounding box center [696, 39] width 32 height 17
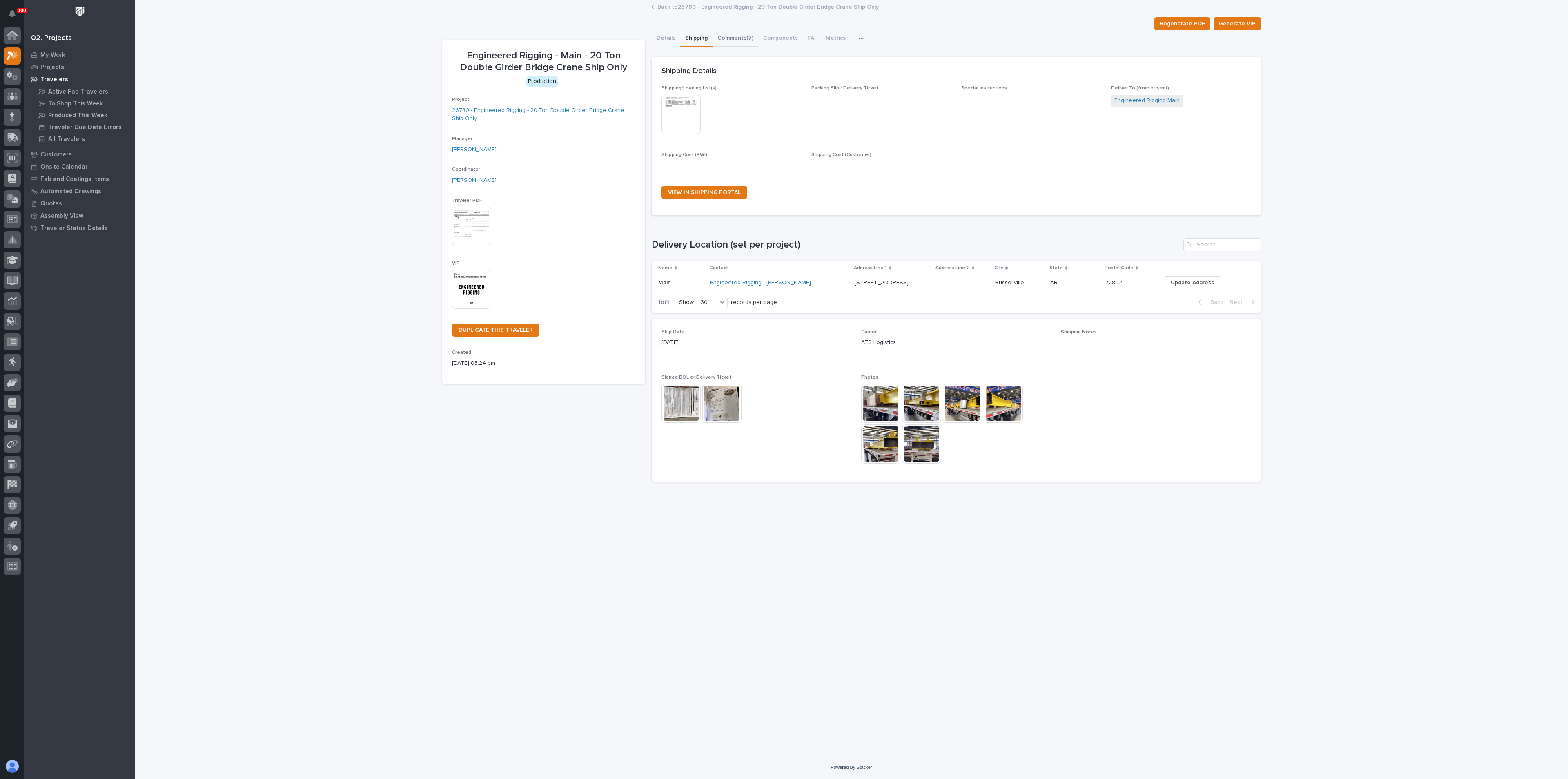
click at [745, 38] on button "Comments (7)" at bounding box center [735, 39] width 46 height 17
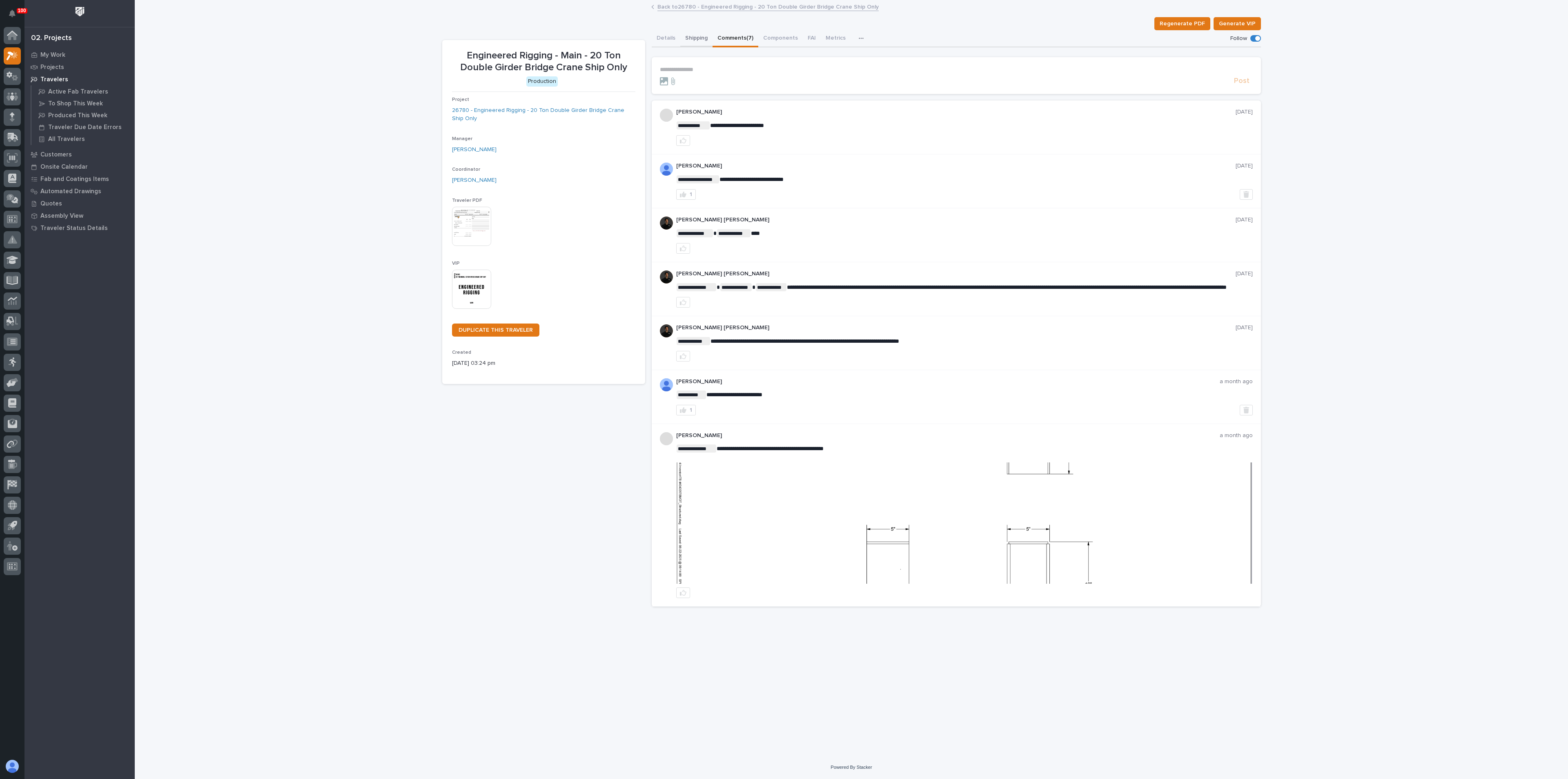
click at [696, 39] on button "Shipping" at bounding box center [696, 39] width 32 height 17
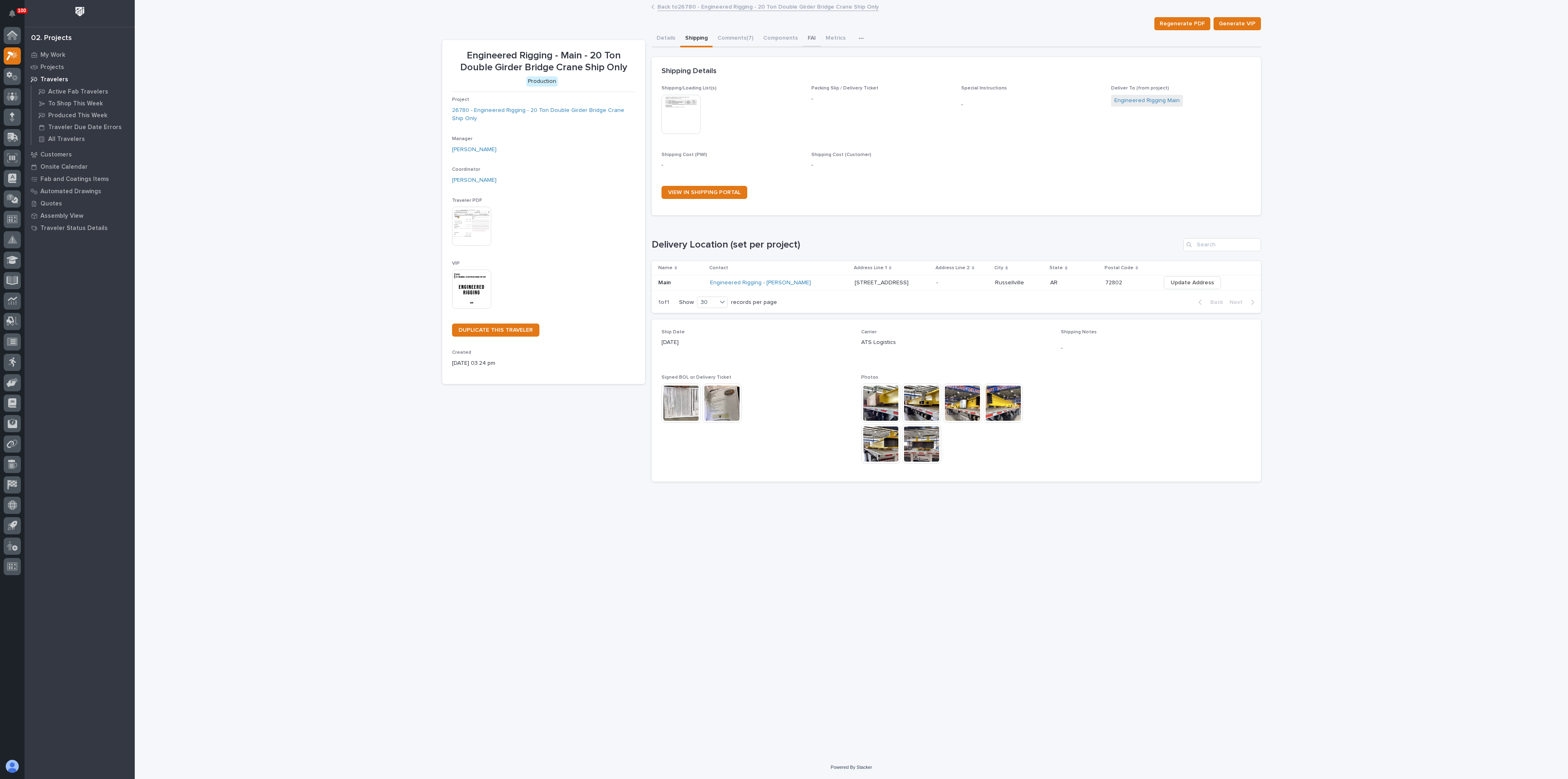
click at [813, 34] on button "FAI" at bounding box center [811, 39] width 18 height 17
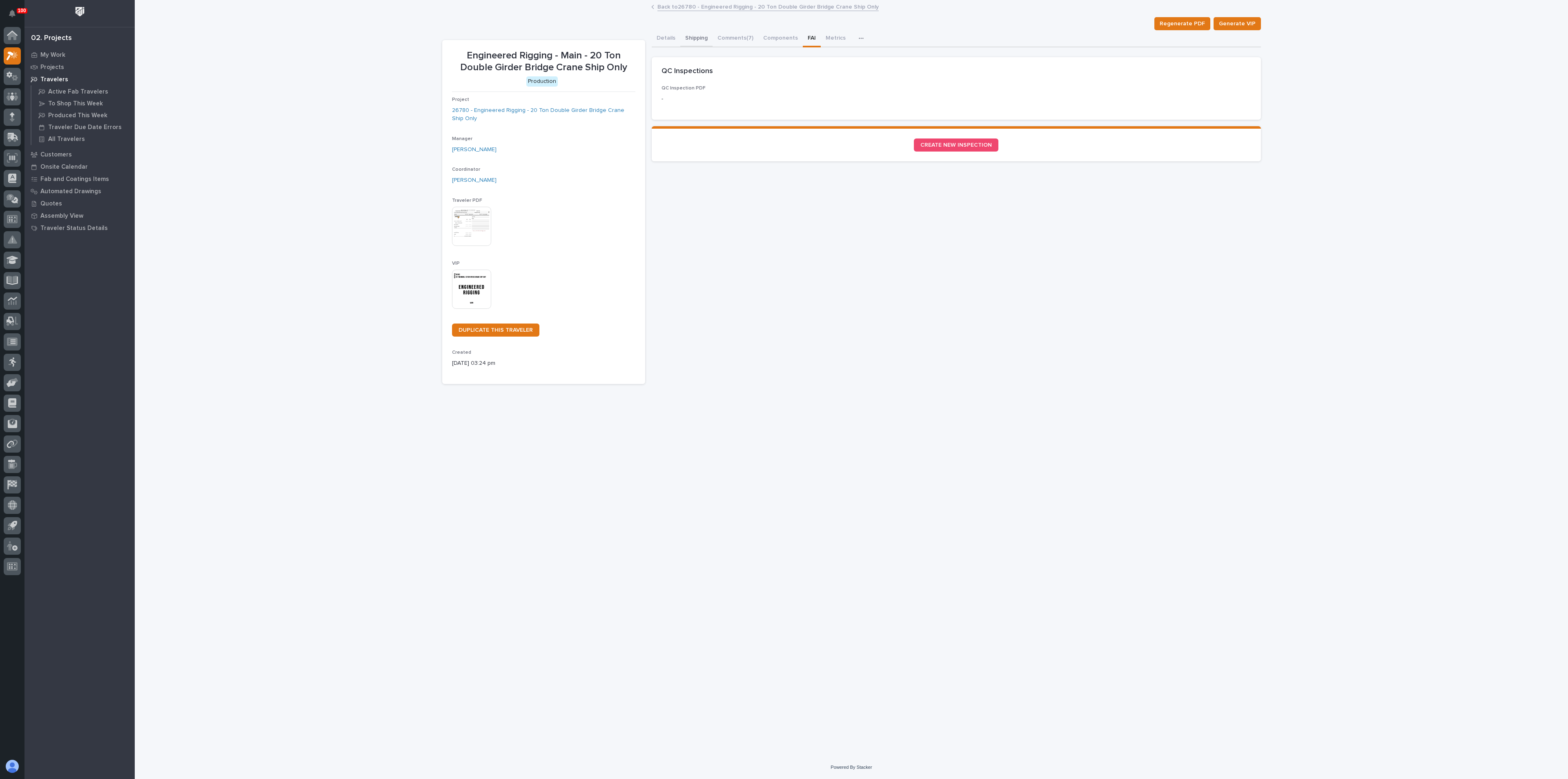
click at [682, 39] on button "Shipping" at bounding box center [696, 39] width 32 height 17
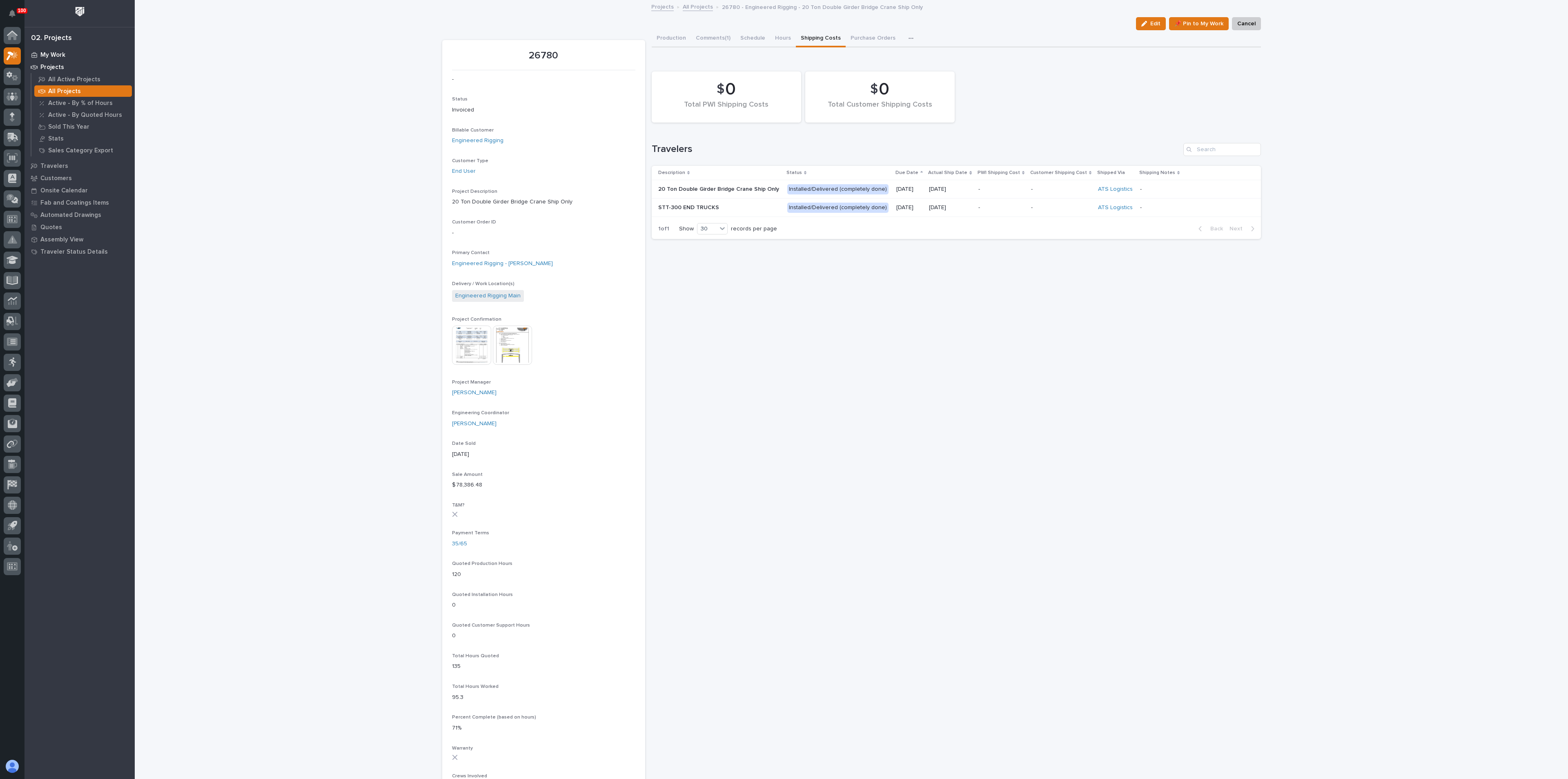
click at [54, 54] on p "My Work" at bounding box center [53, 55] width 25 height 8
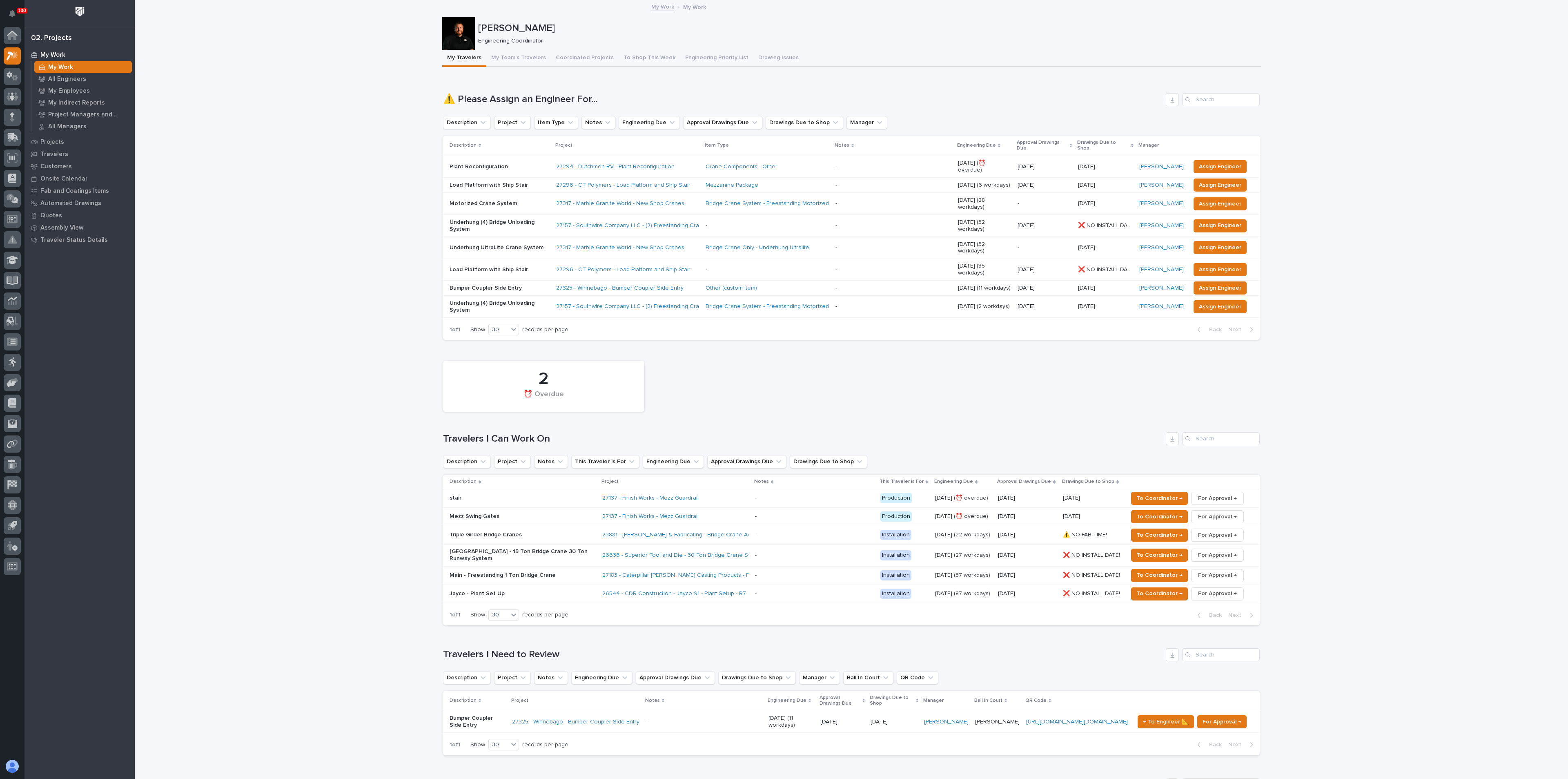
click at [461, 715] on p "Bumper Coupler Side Entry" at bounding box center [477, 722] width 56 height 14
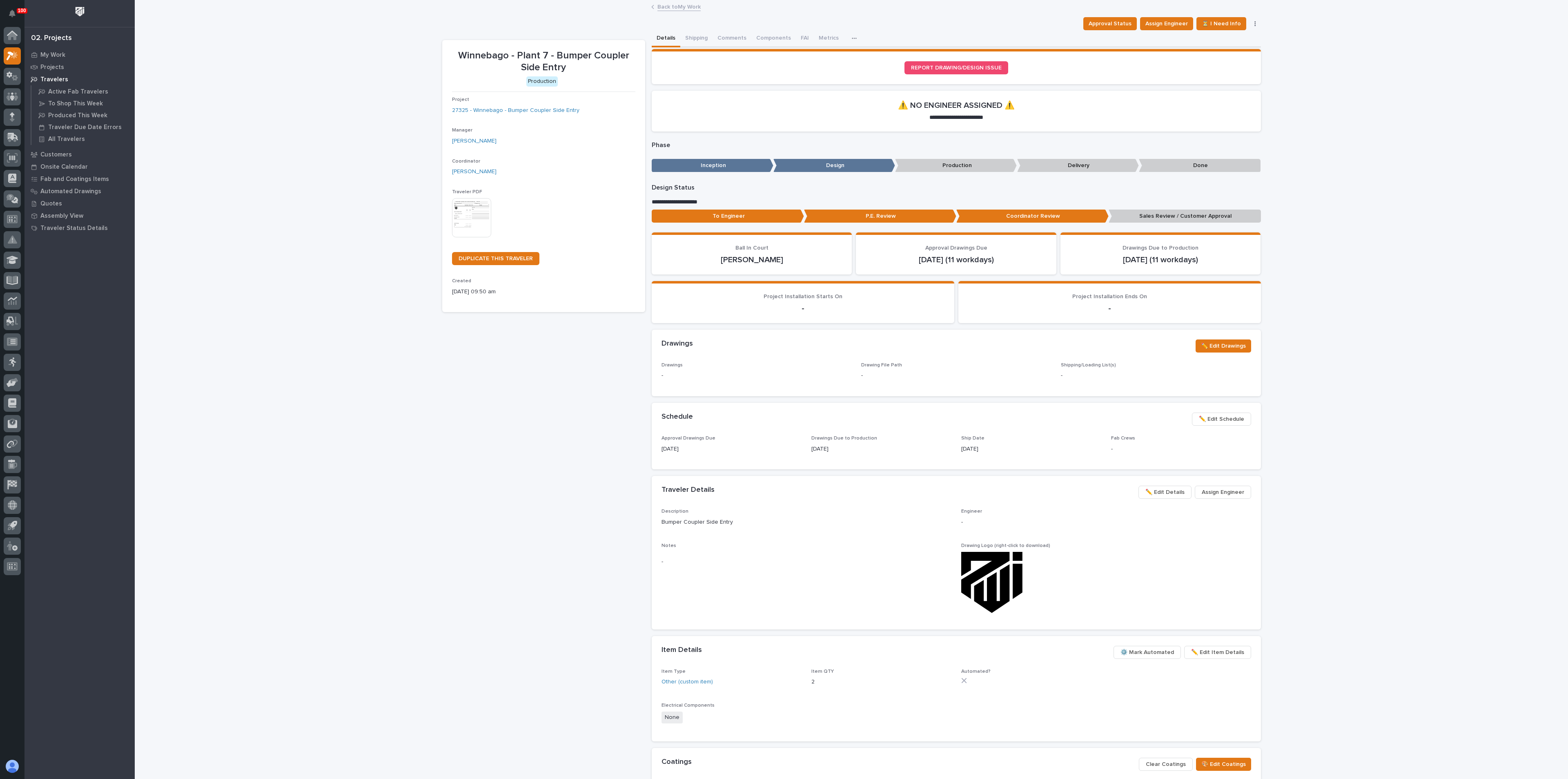
click at [1214, 486] on button "Assign Engineer" at bounding box center [1223, 492] width 57 height 13
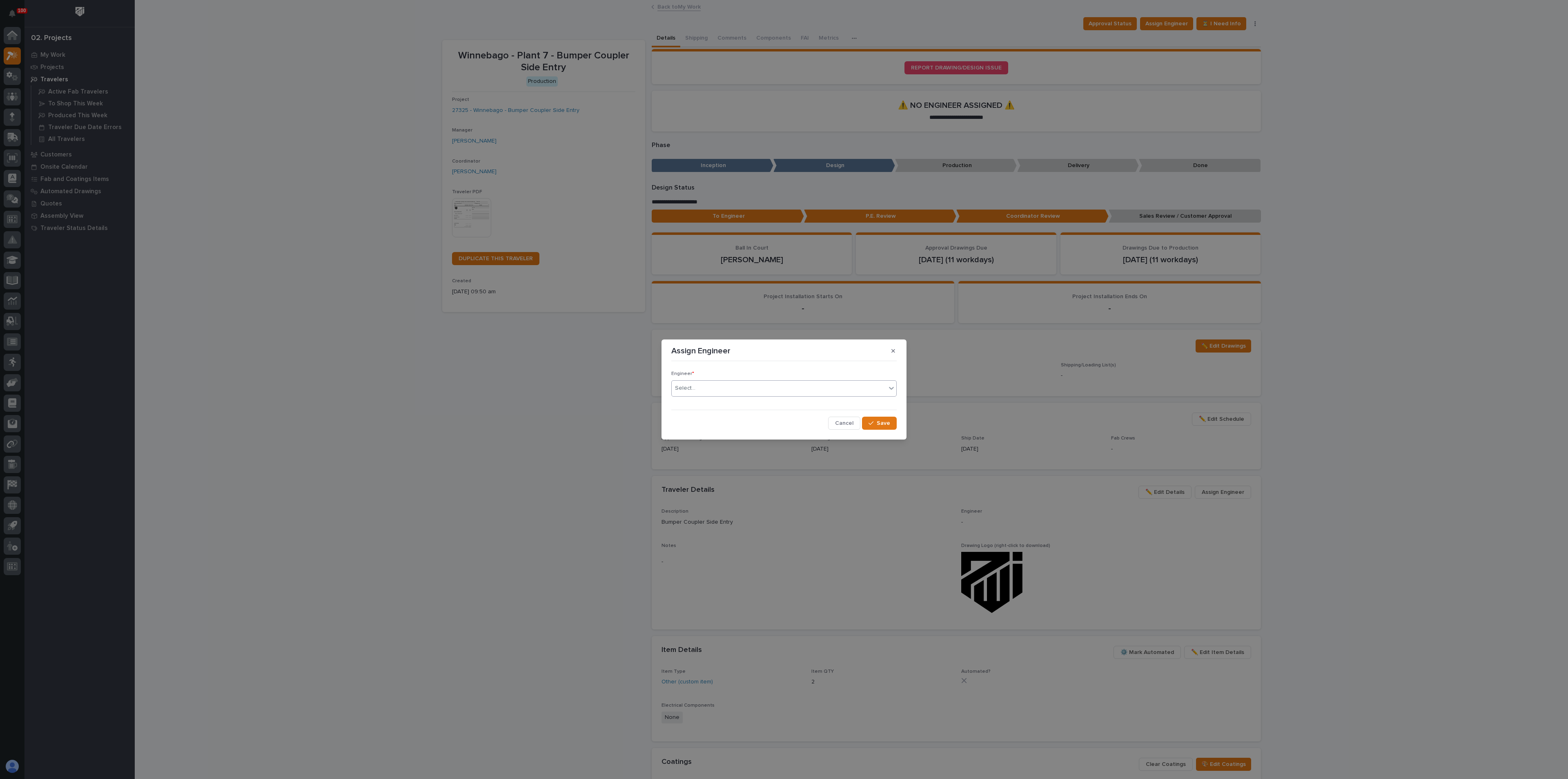
click at [698, 388] on div "Select..." at bounding box center [779, 389] width 214 height 14
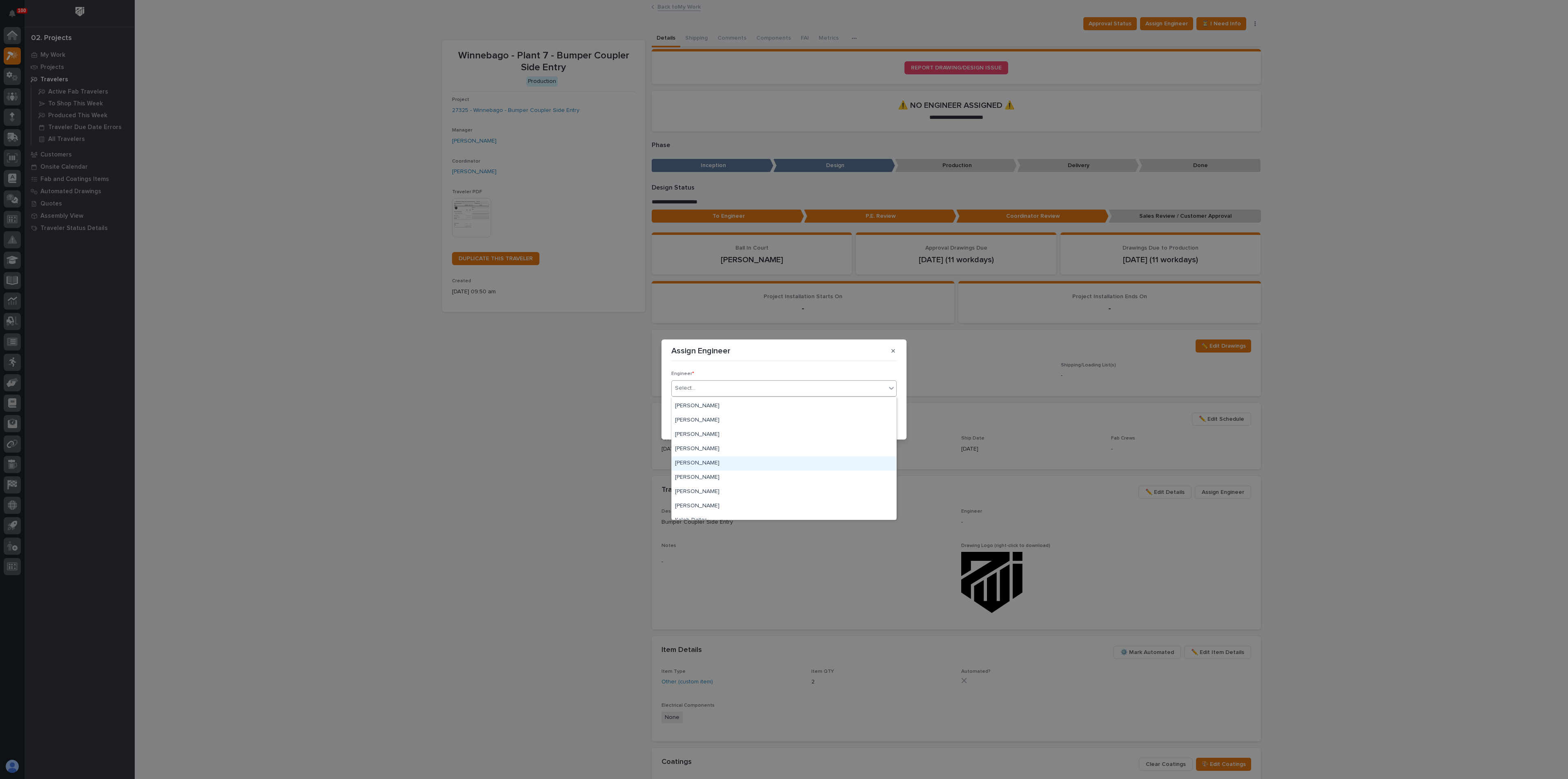
scroll to position [122, 0]
click at [702, 438] on div "Jack Erickson" at bounding box center [784, 438] width 225 height 15
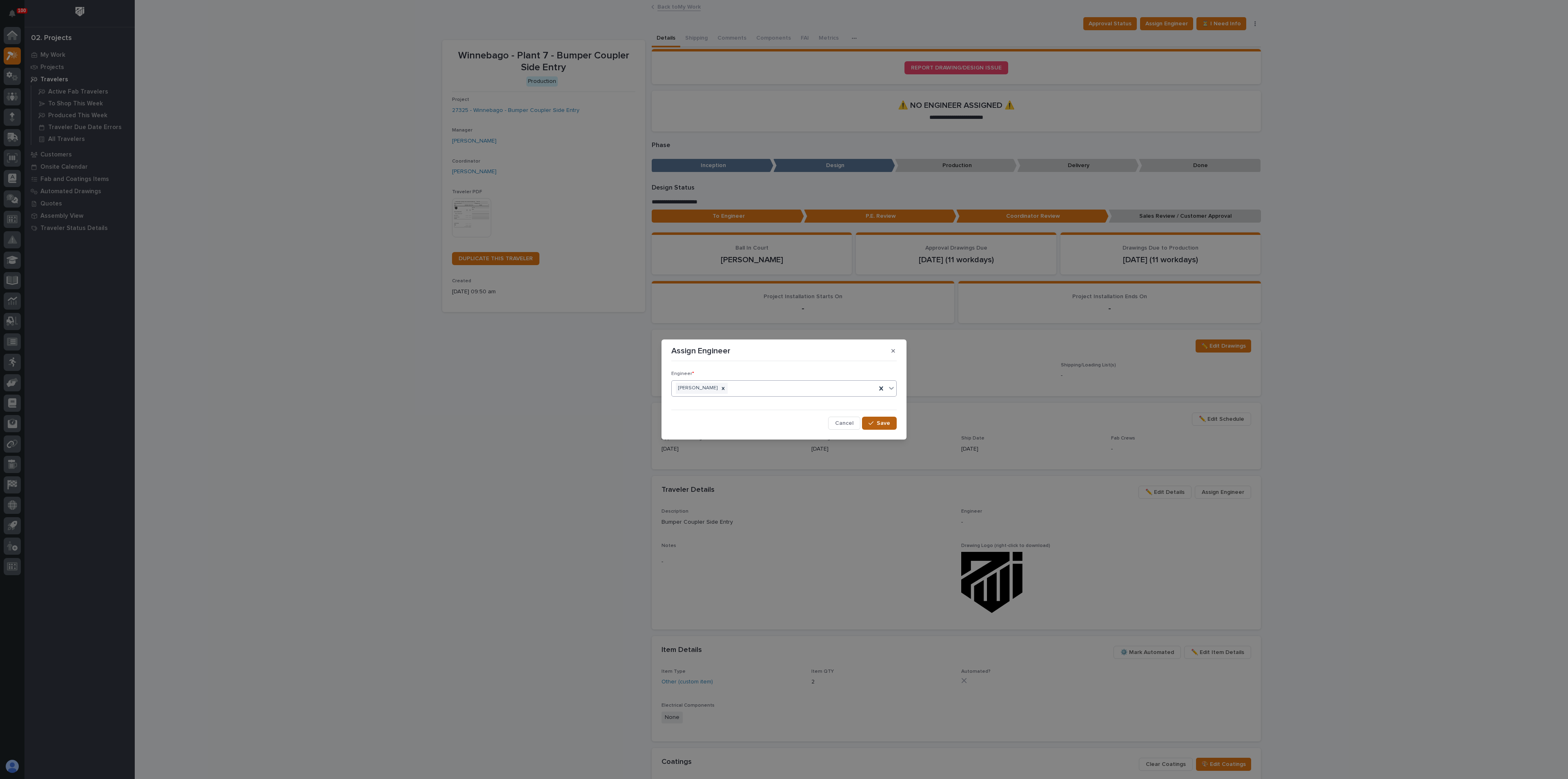
click at [869, 424] on icon "button" at bounding box center [870, 422] width 5 height 5
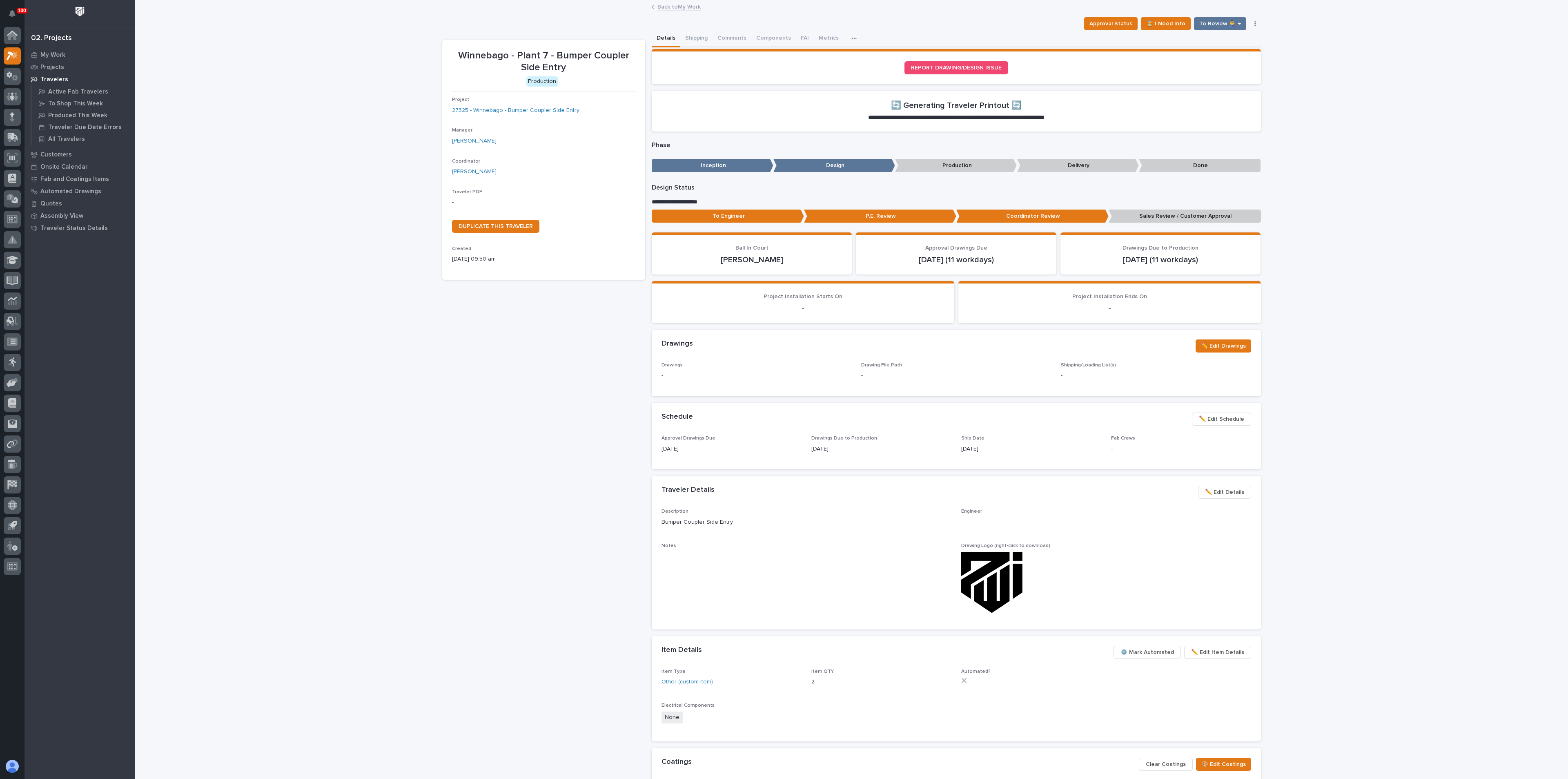
click at [738, 214] on p "To Engineer" at bounding box center [727, 217] width 152 height 14
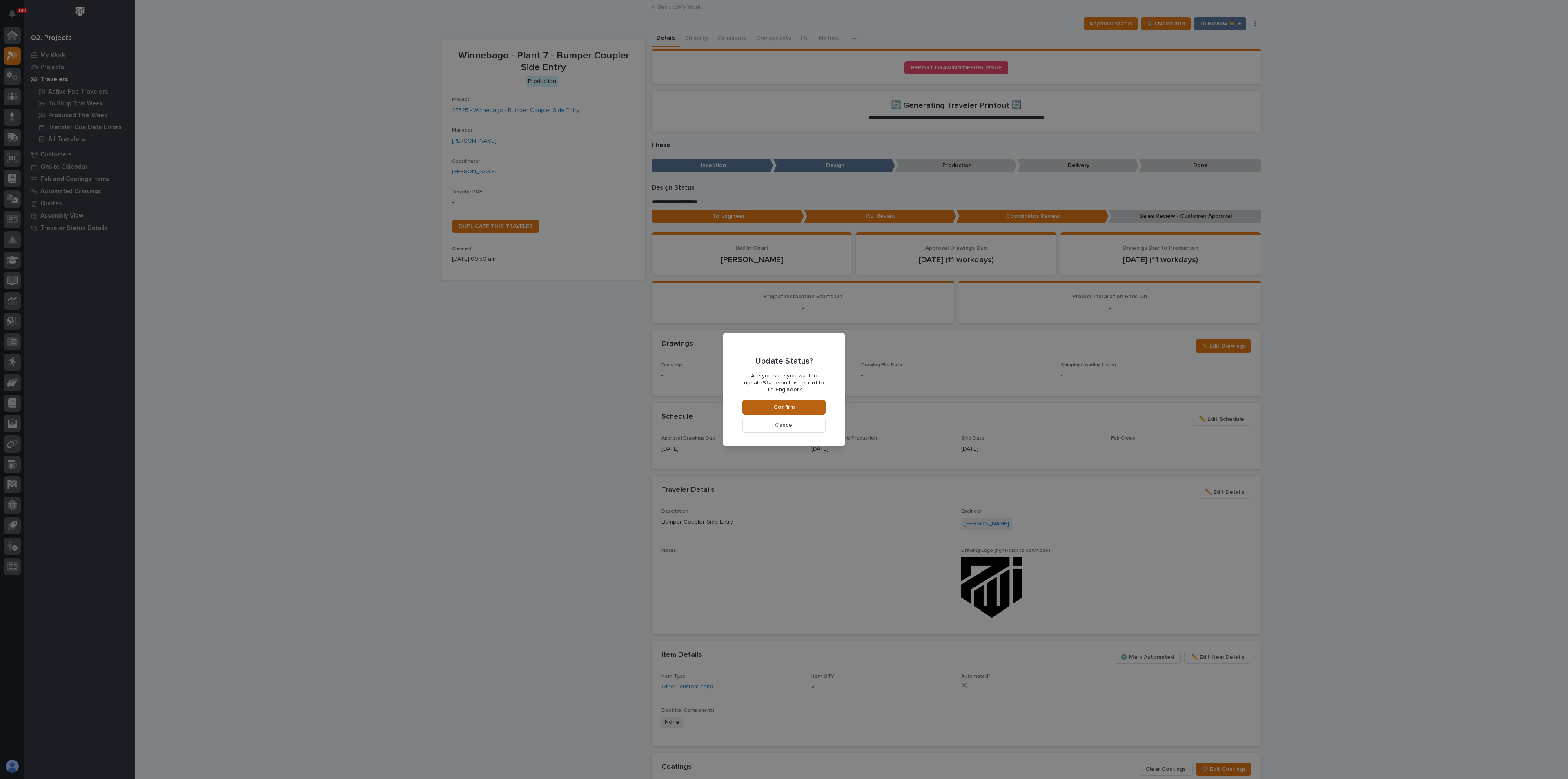
click at [772, 403] on button "Confirm" at bounding box center [783, 407] width 83 height 15
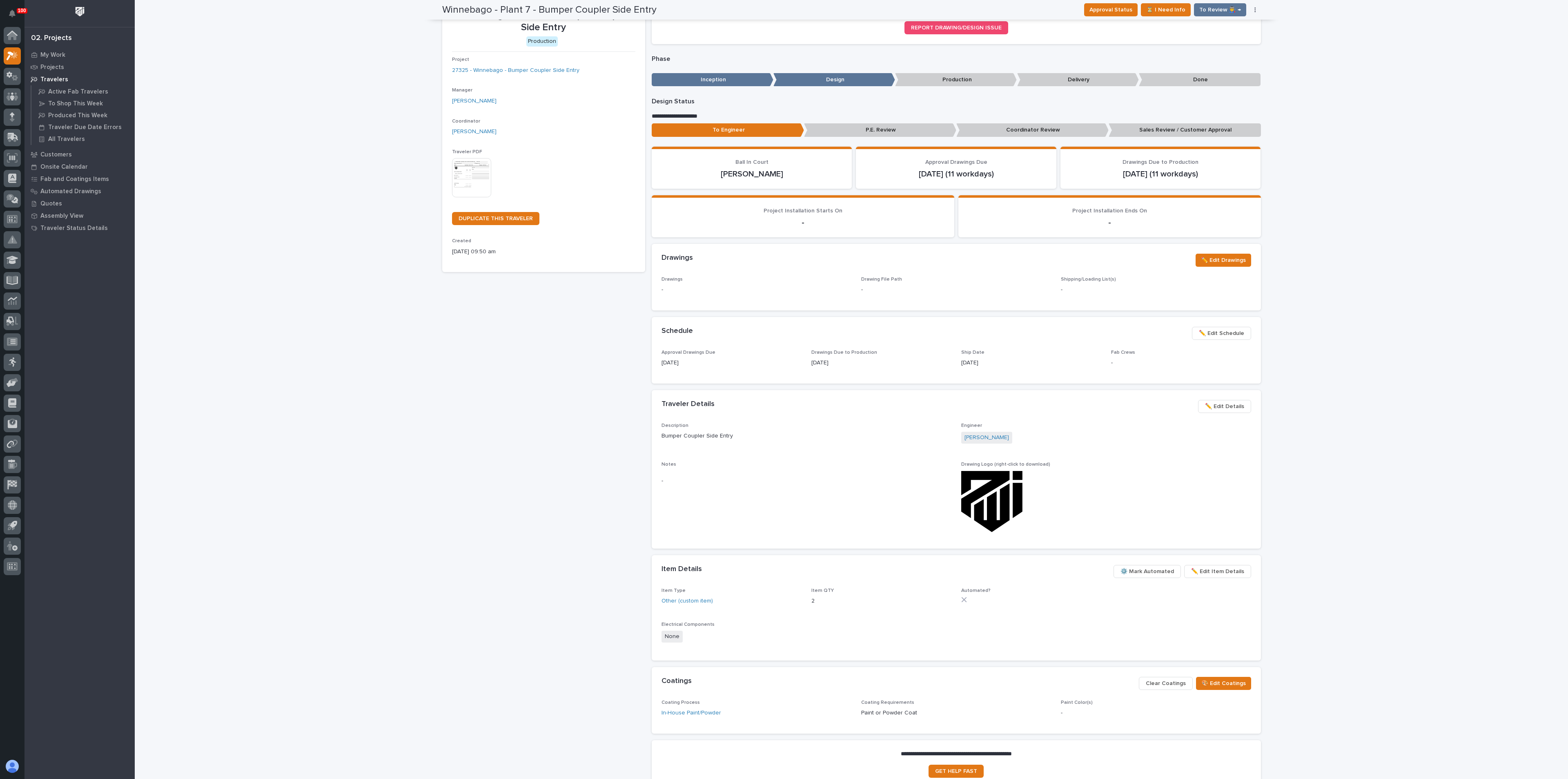
scroll to position [28, 0]
